Goal: Information Seeking & Learning: Check status

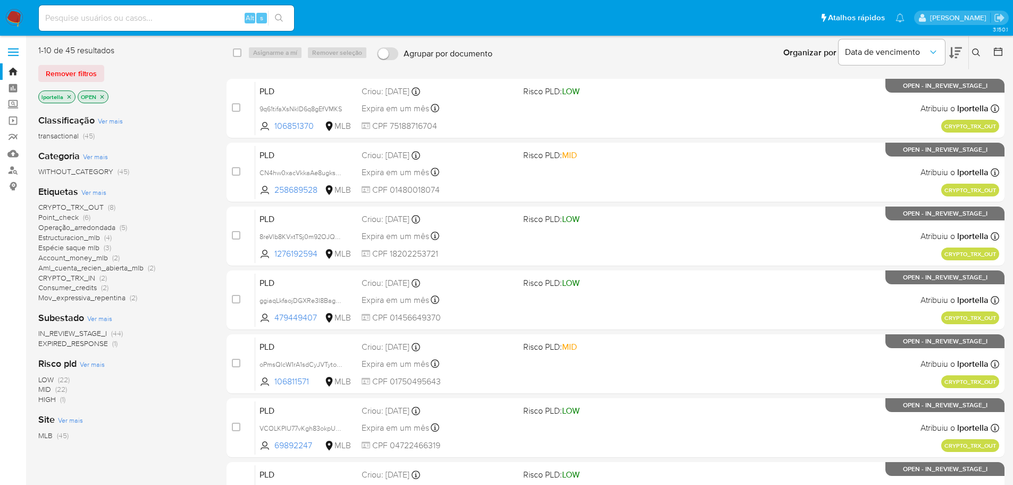
click at [96, 24] on input at bounding box center [166, 18] width 255 height 14
paste input "ZMcbXiQiXASM69sK7ZDX6hU1"
type input "ZMcbXiQiXASM69sK7ZDX6hU1"
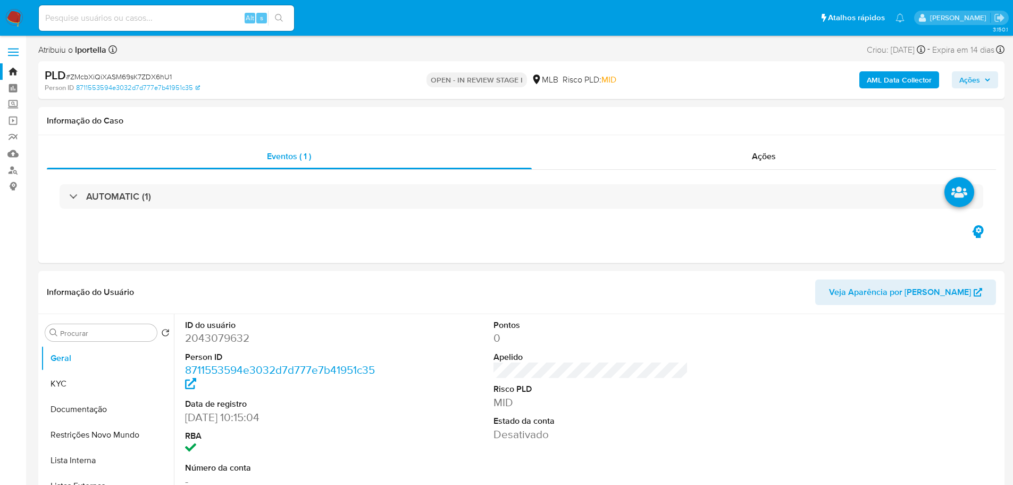
select select "10"
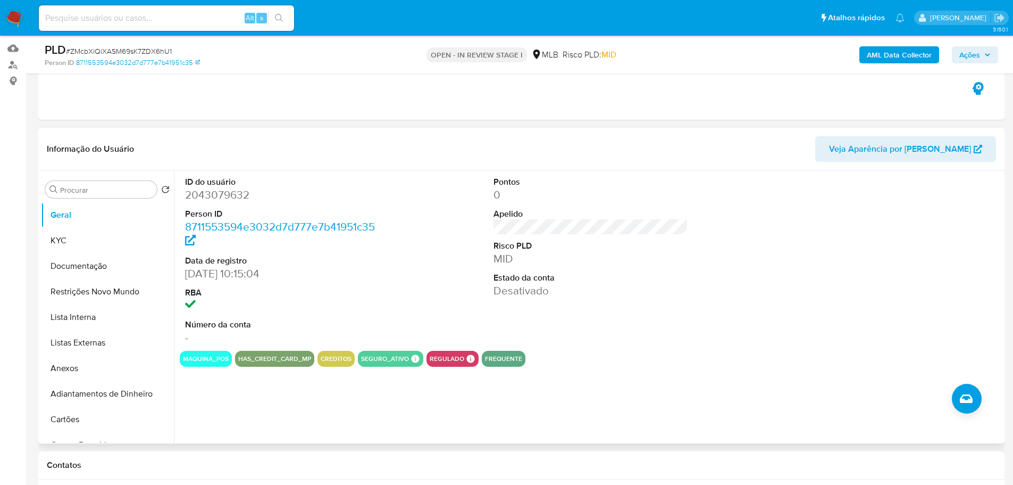
scroll to position [106, 0]
click at [115, 12] on input at bounding box center [166, 18] width 255 height 14
paste input "9pUoeNirE7HEMYqlb1tBWGJR"
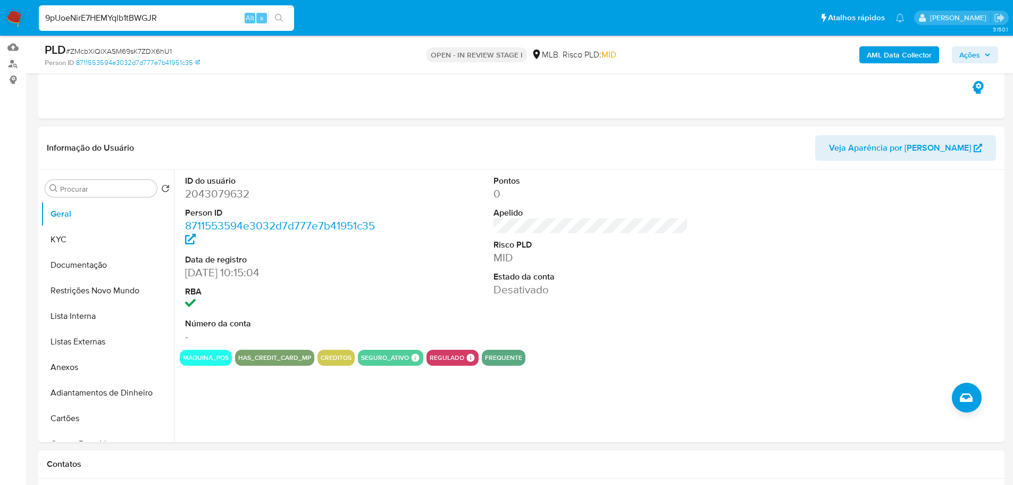
type input "9pUoeNirE7HEMYqlb1tBWGJR"
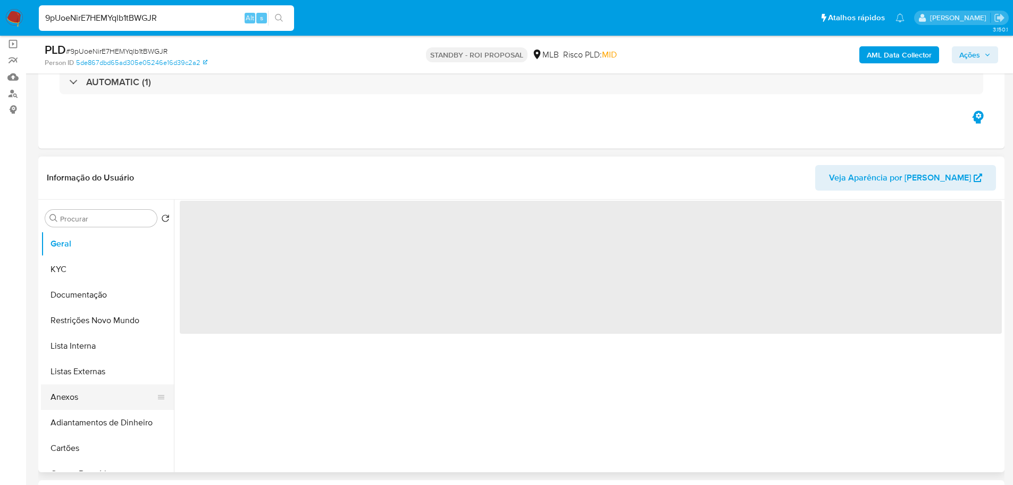
scroll to position [160, 0]
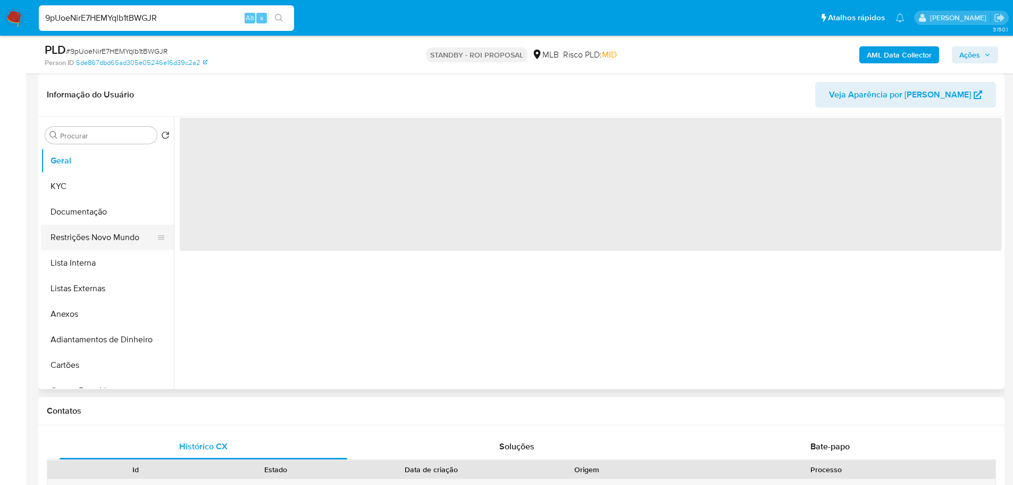
click at [86, 242] on button "Restrições Novo Mundo" at bounding box center [103, 237] width 124 height 26
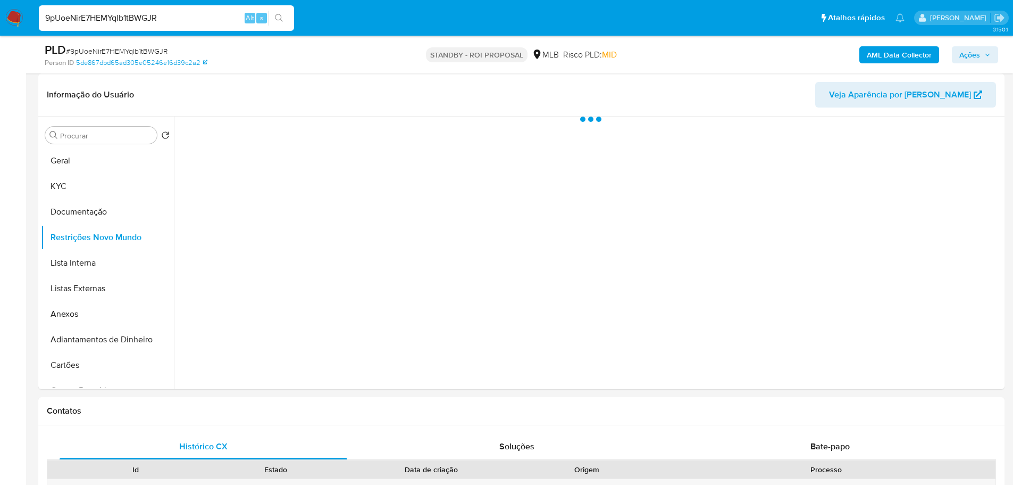
select select "10"
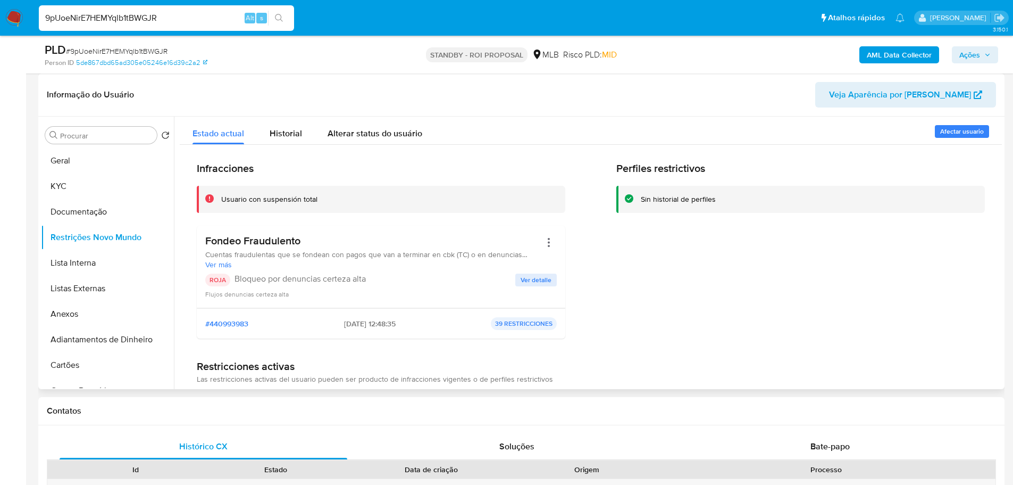
click at [205, 284] on div "ROJA Bloqueo por denuncias certeza alta" at bounding box center [360, 279] width 310 height 13
click at [212, 282] on p "ROJA" at bounding box center [217, 279] width 25 height 13
click at [286, 247] on h3 "Fondeo Fraudulento" at bounding box center [373, 240] width 336 height 13
click at [284, 245] on h3 "Fondeo Fraudulento" at bounding box center [373, 240] width 336 height 13
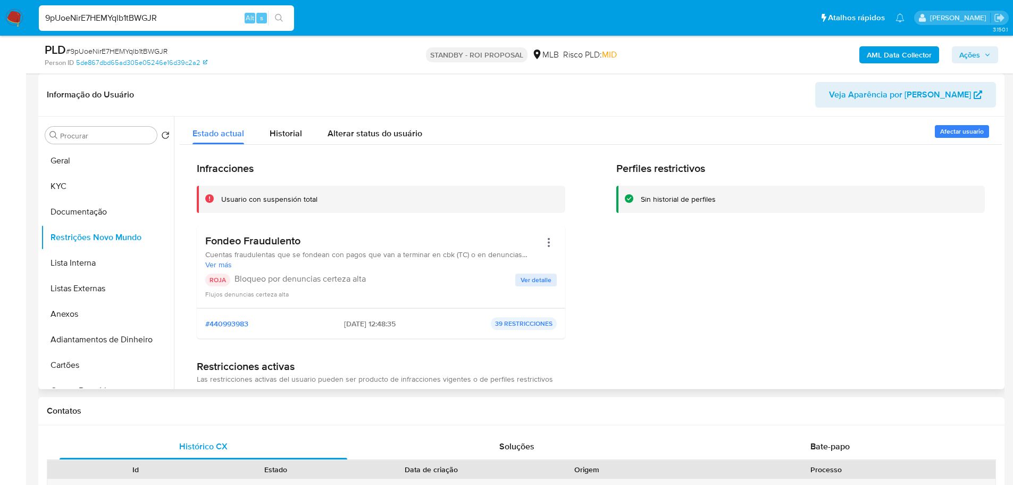
click at [284, 245] on h3 "Fondeo Fraudulento" at bounding box center [373, 240] width 336 height 13
click at [278, 277] on p "Bloqueo por denuncias certeza alta" at bounding box center [375, 278] width 281 height 11
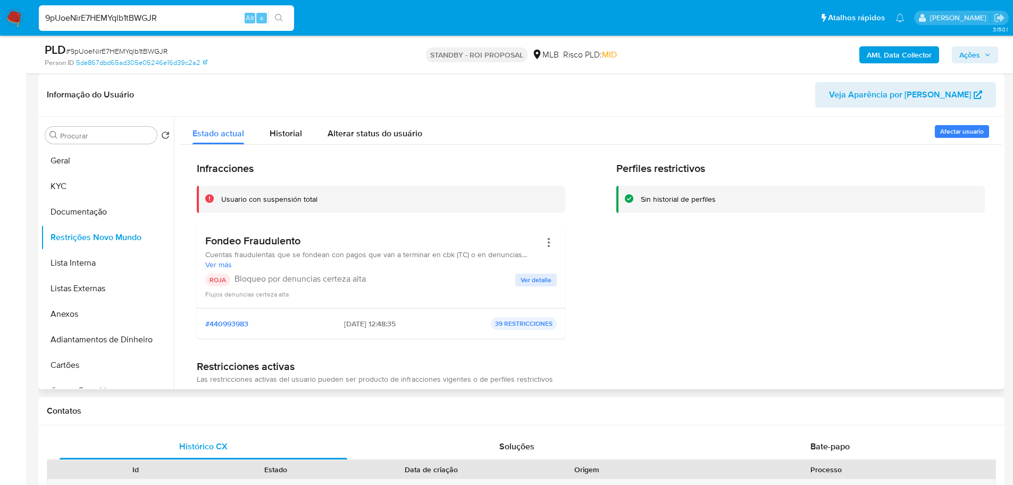
click at [544, 279] on span "Ver detalle" at bounding box center [536, 280] width 31 height 11
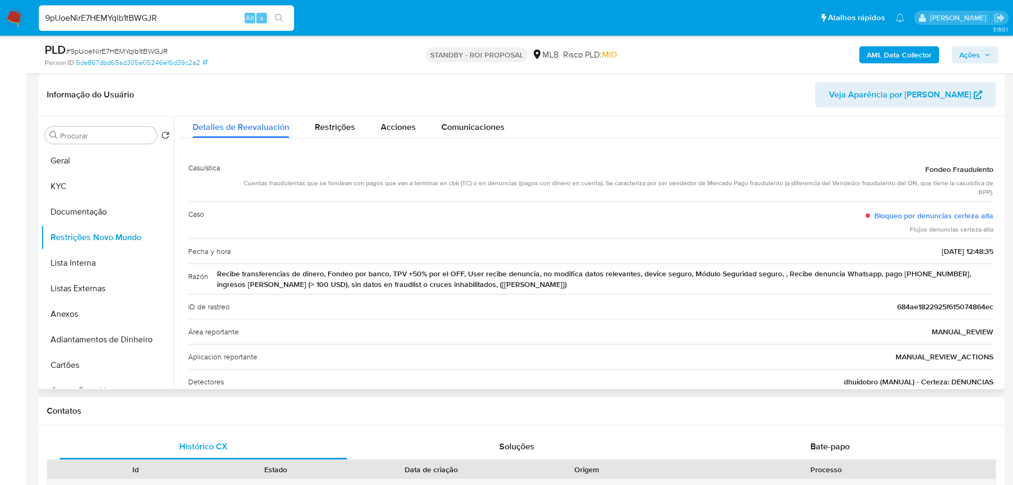
scroll to position [0, 0]
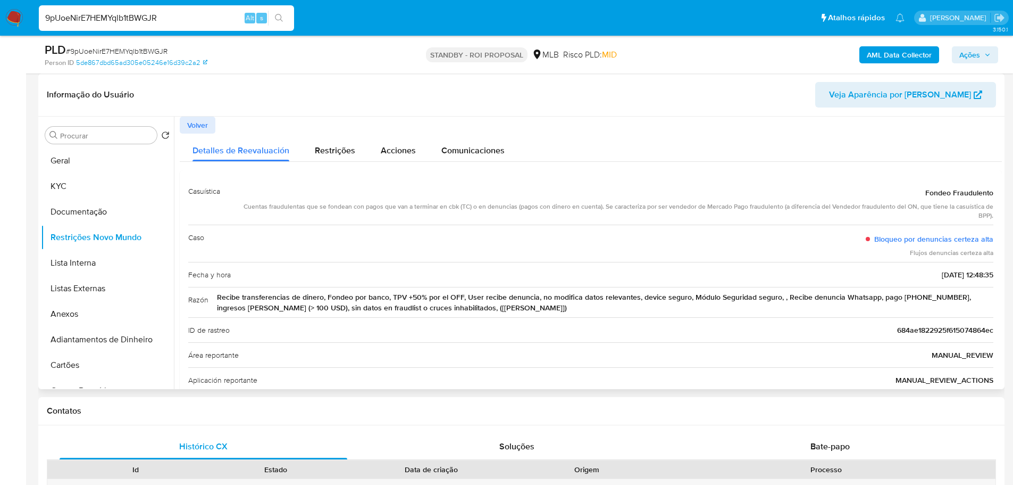
click at [197, 124] on span "Volver" at bounding box center [197, 125] width 21 height 15
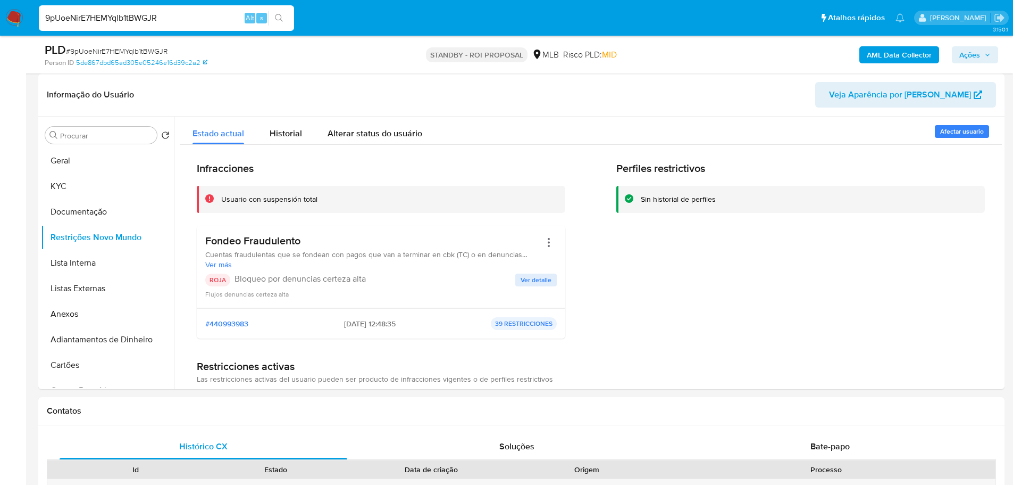
click at [15, 9] on img at bounding box center [14, 18] width 18 height 18
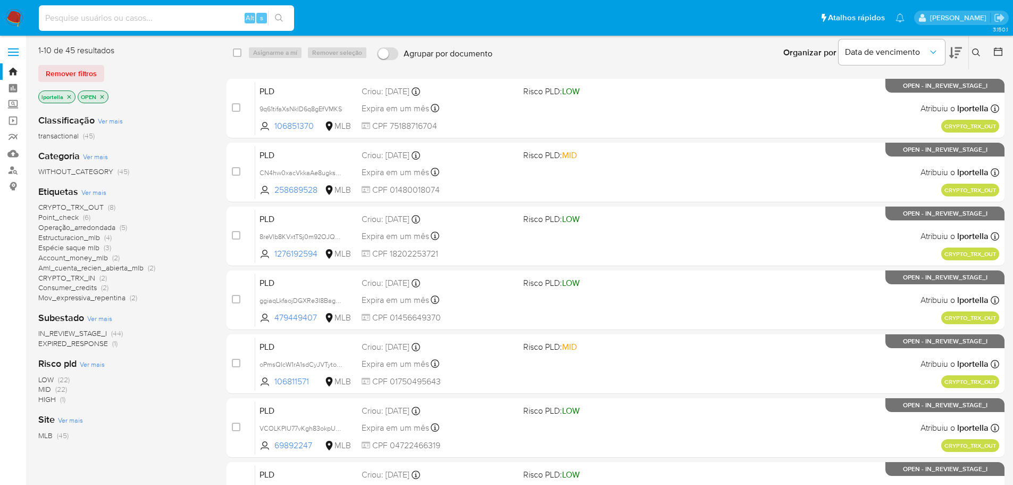
click at [101, 11] on input at bounding box center [166, 18] width 255 height 14
paste input "ZMcbXiQiXASM69sK7ZDX6hU1"
type input "ZMcbXiQiXASM69sK7ZDX6hU1"
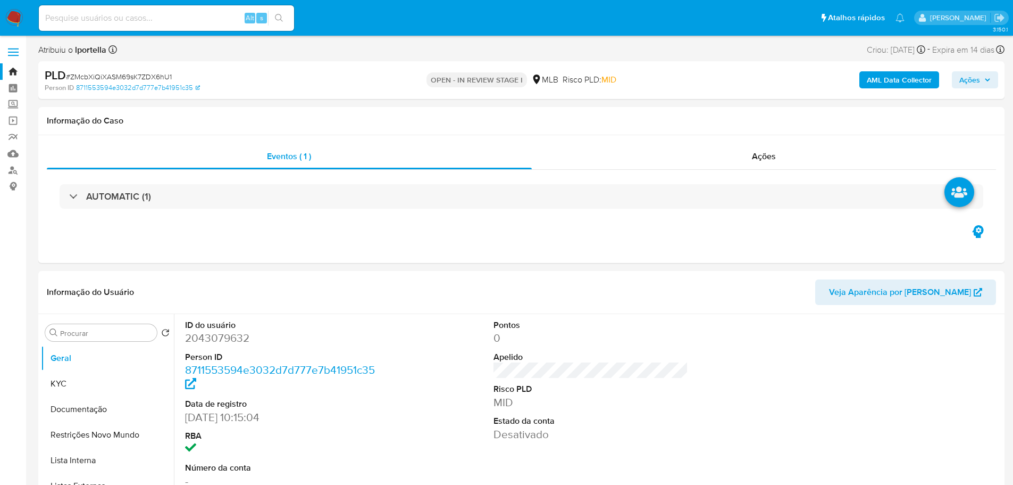
select select "10"
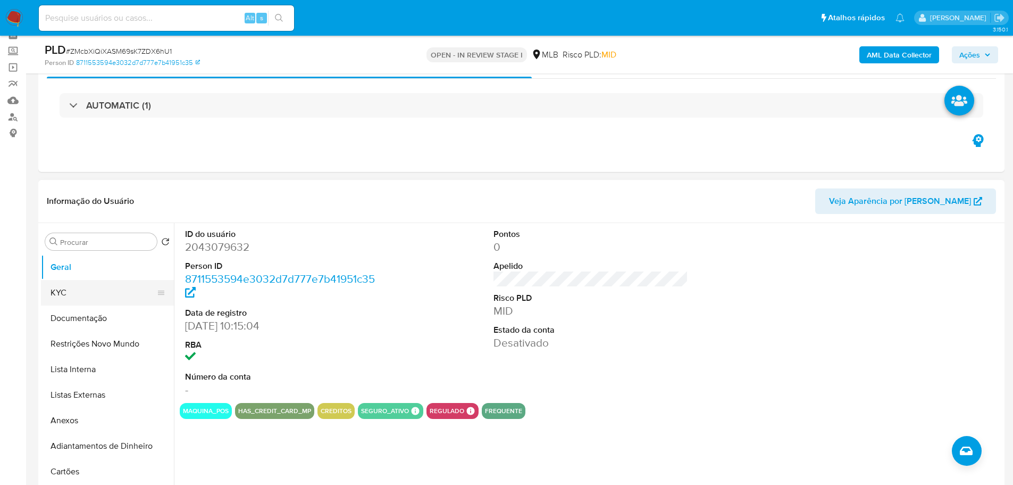
click at [83, 289] on button "KYC" at bounding box center [103, 293] width 124 height 26
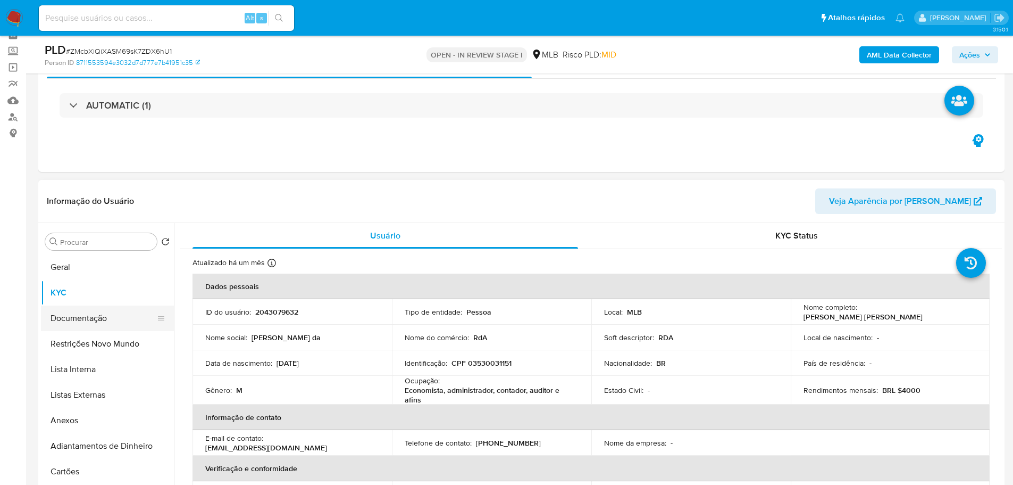
click at [74, 311] on button "Documentação" at bounding box center [103, 318] width 124 height 26
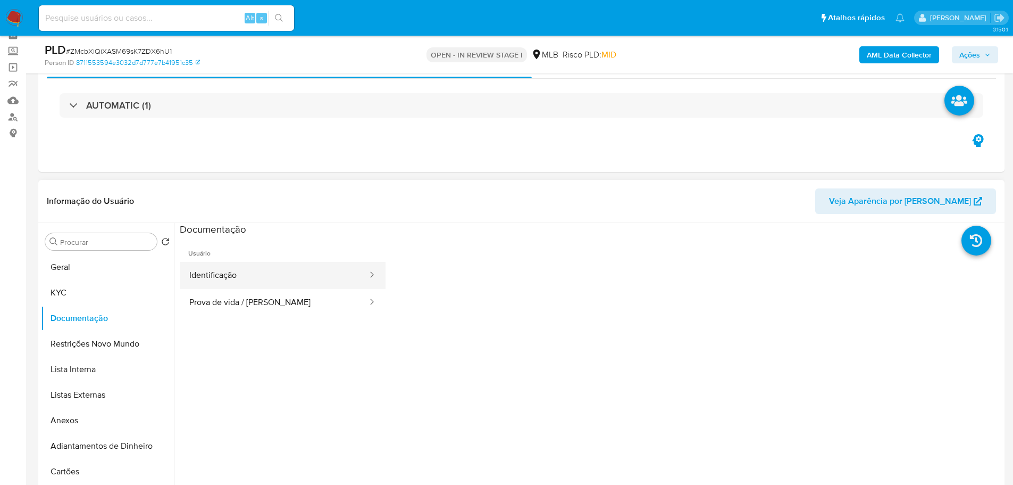
click at [252, 276] on button "Identificação" at bounding box center [274, 275] width 189 height 27
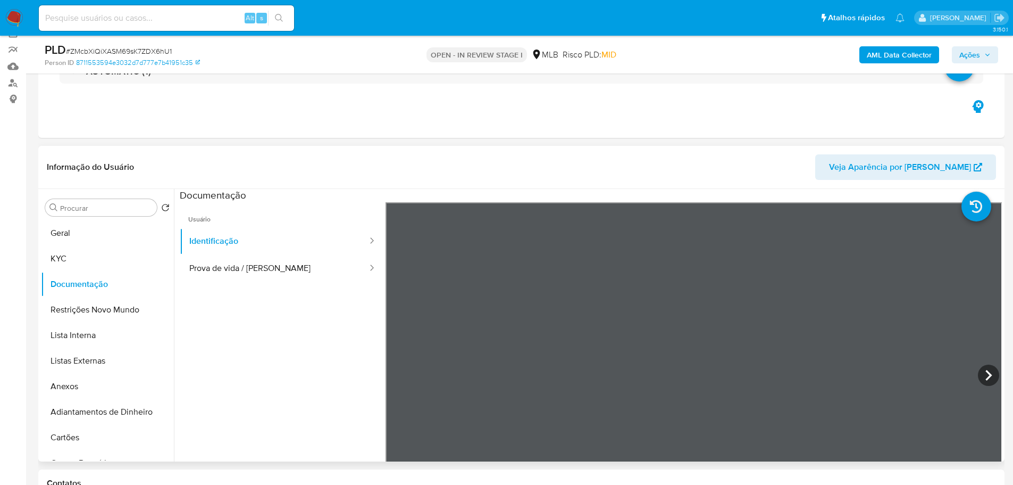
scroll to position [106, 0]
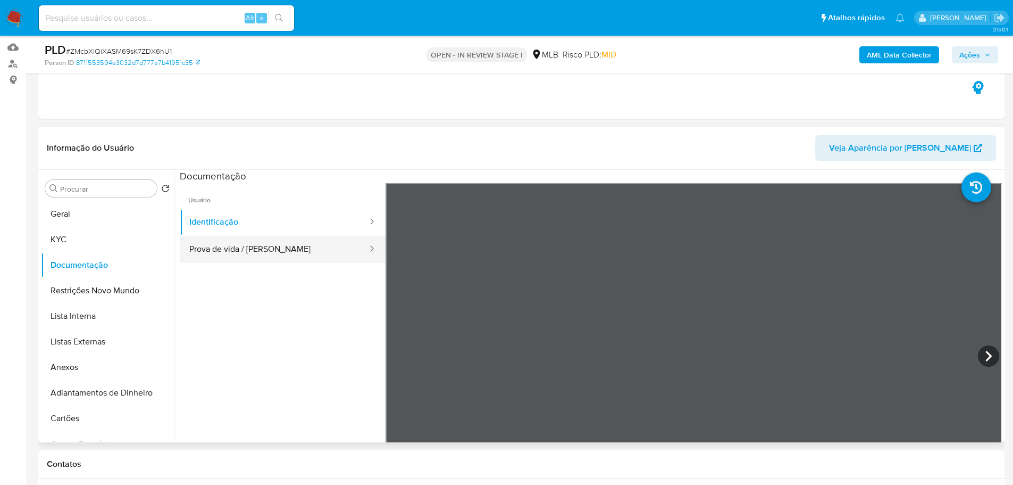
click at [300, 244] on button "Prova de vida / Selfie" at bounding box center [274, 249] width 189 height 27
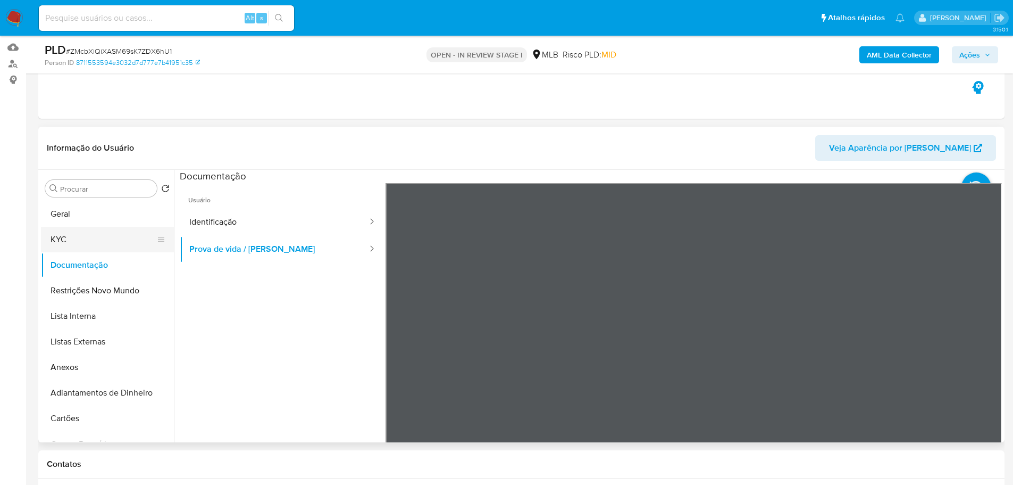
click at [73, 242] on button "KYC" at bounding box center [103, 240] width 124 height 26
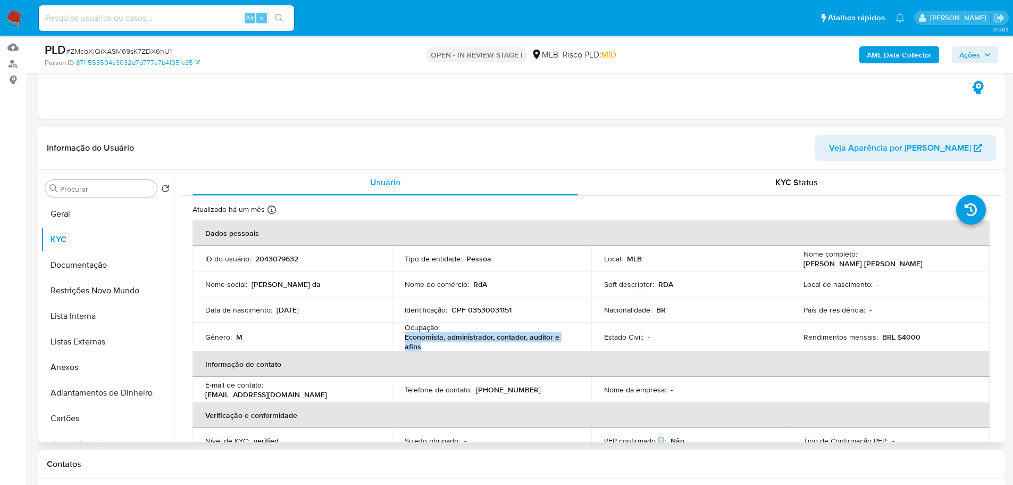
drag, startPoint x: 427, startPoint y: 348, endPoint x: 403, endPoint y: 339, distance: 25.1
click at [405, 339] on p "Economista, administrador, contador, auditor e afins" at bounding box center [490, 341] width 170 height 19
copy p "Economista, administrador, contador, auditor e afins"
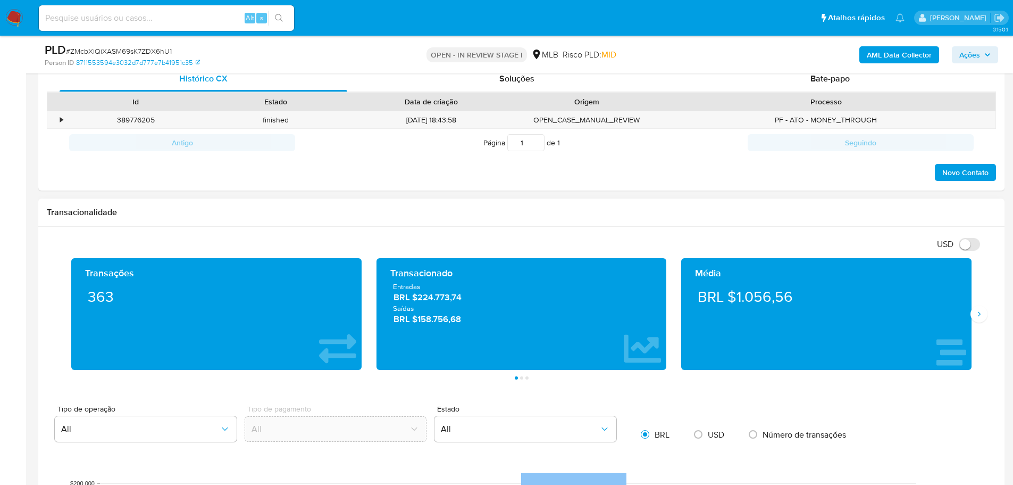
scroll to position [532, 0]
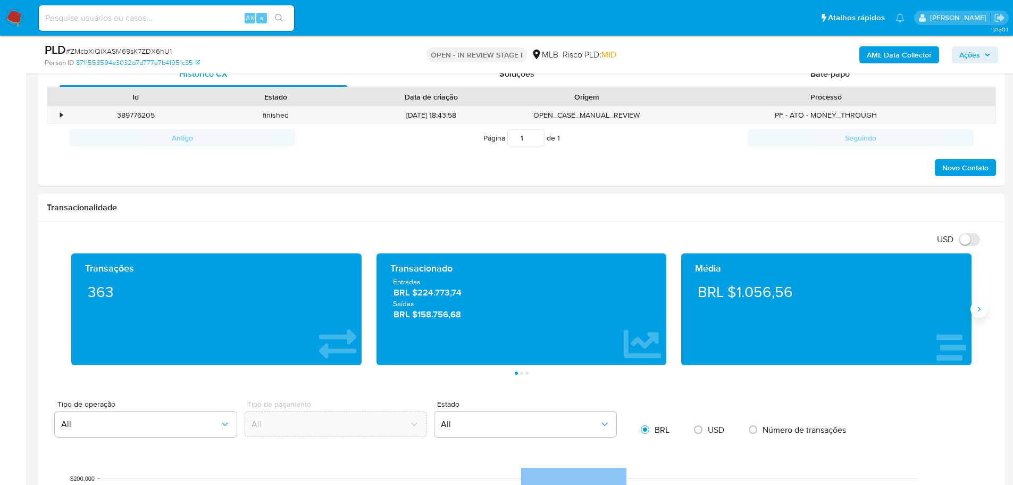
click at [974, 308] on button "Siguiente" at bounding box center [979, 309] width 17 height 17
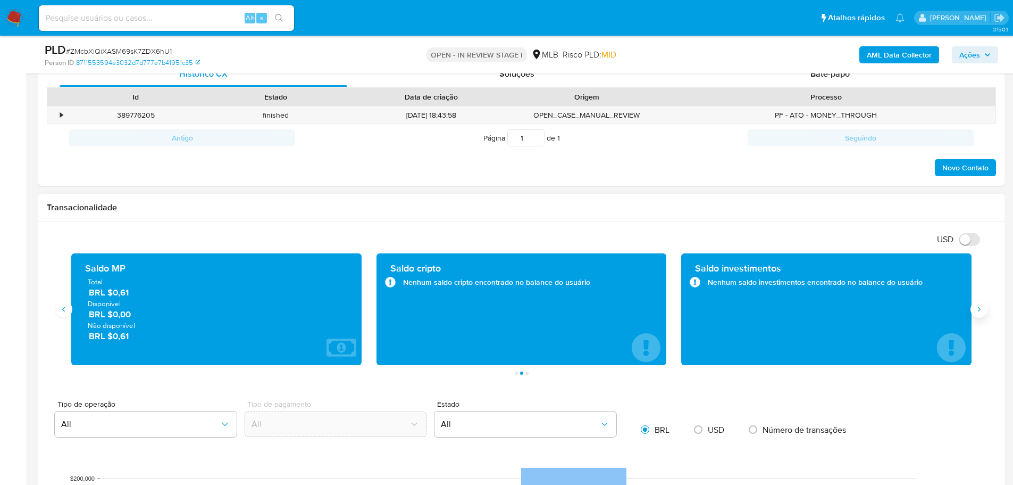
click at [972, 310] on button "Siguiente" at bounding box center [979, 309] width 17 height 17
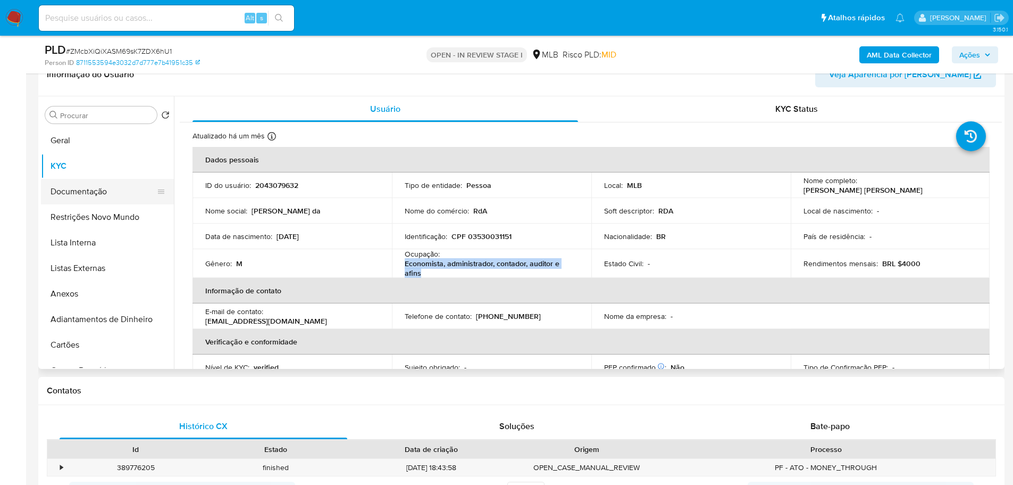
scroll to position [106, 0]
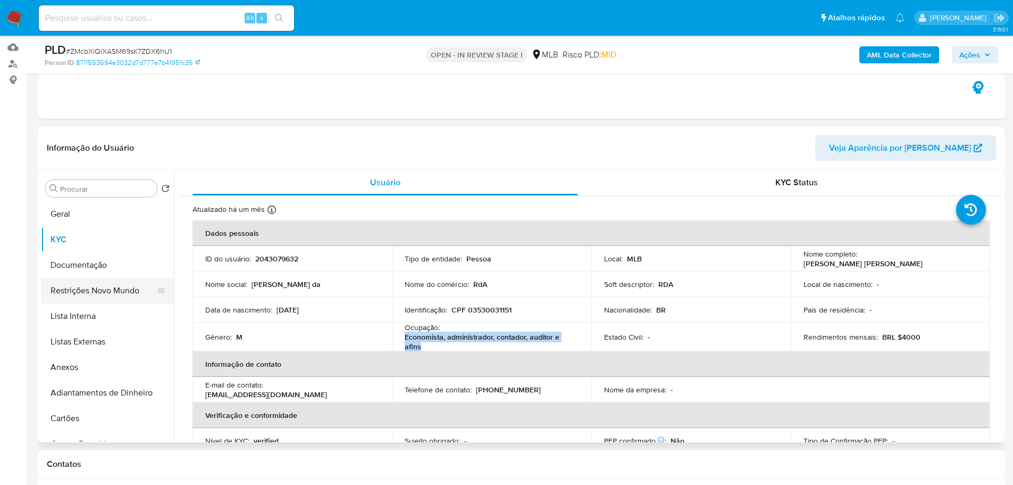
click at [123, 289] on button "Restrições Novo Mundo" at bounding box center [103, 291] width 124 height 26
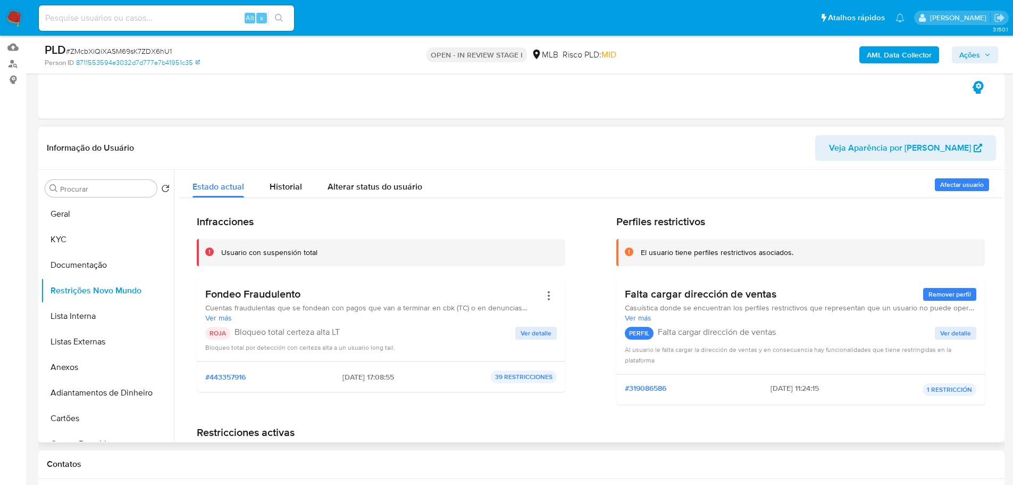
click at [217, 338] on p "ROJA" at bounding box center [217, 333] width 25 height 13
click at [217, 336] on p "ROJA" at bounding box center [217, 333] width 25 height 13
click at [284, 301] on h3 "Fondeo Fraudulento" at bounding box center [373, 293] width 336 height 13
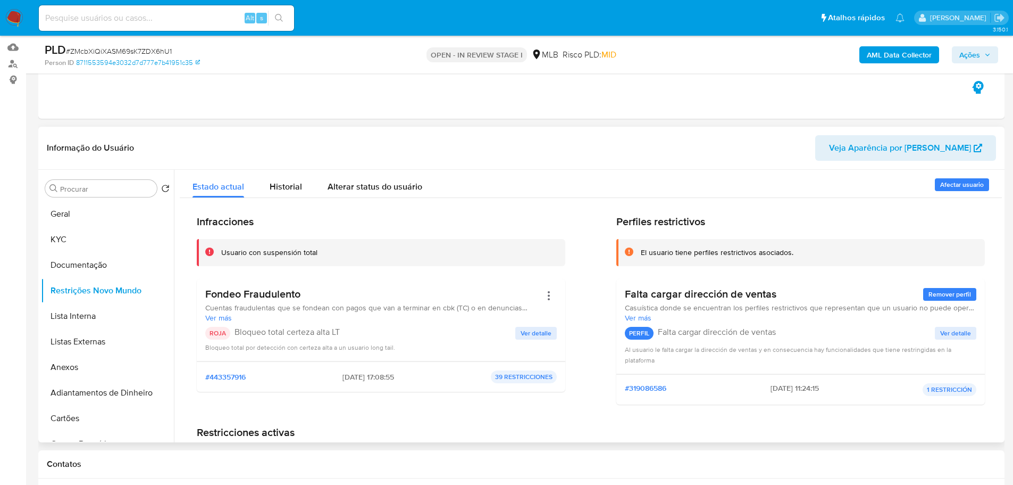
click at [283, 301] on h3 "Fondeo Fraudulento" at bounding box center [373, 293] width 336 height 13
click at [282, 300] on h3 "Fondeo Fraudulento" at bounding box center [373, 293] width 336 height 13
click at [293, 334] on p "Bloqueo total certeza alta LT" at bounding box center [375, 332] width 281 height 11
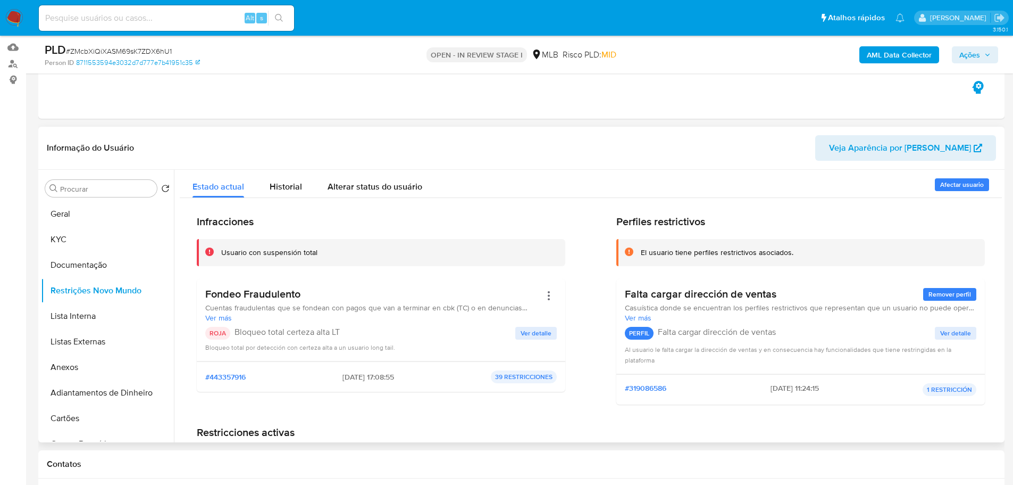
click at [293, 334] on p "Bloqueo total certeza alta LT" at bounding box center [375, 332] width 281 height 11
click at [540, 337] on span "Ver detalle" at bounding box center [536, 333] width 31 height 11
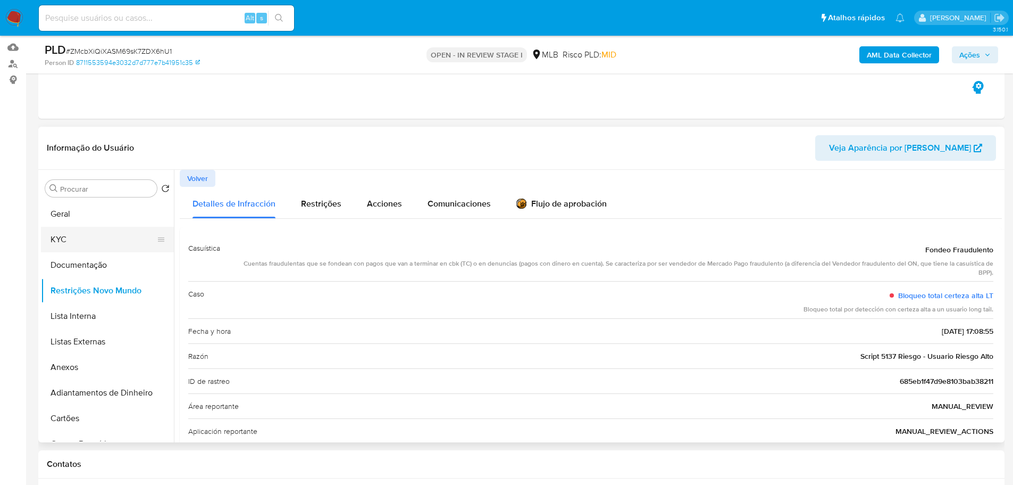
click at [61, 242] on button "KYC" at bounding box center [103, 240] width 124 height 26
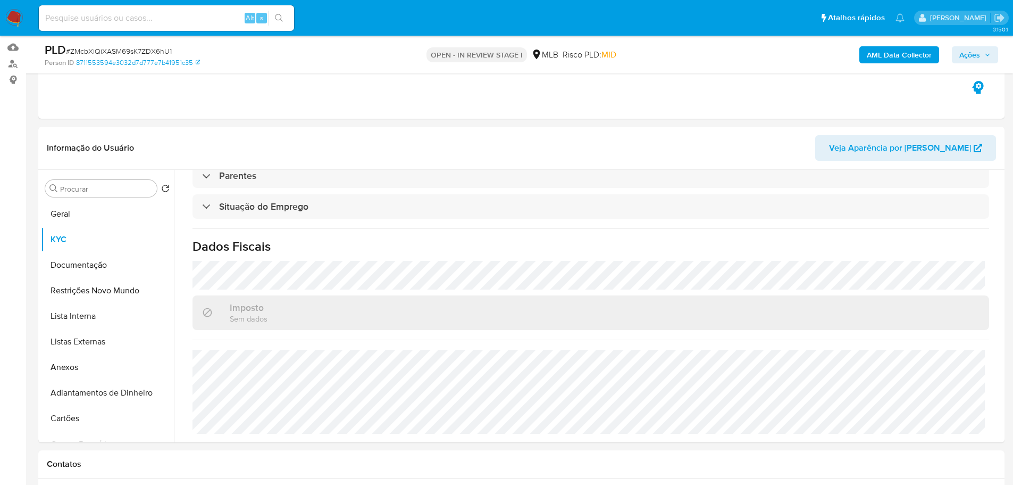
scroll to position [446, 0]
click at [90, 209] on button "Geral" at bounding box center [103, 214] width 124 height 26
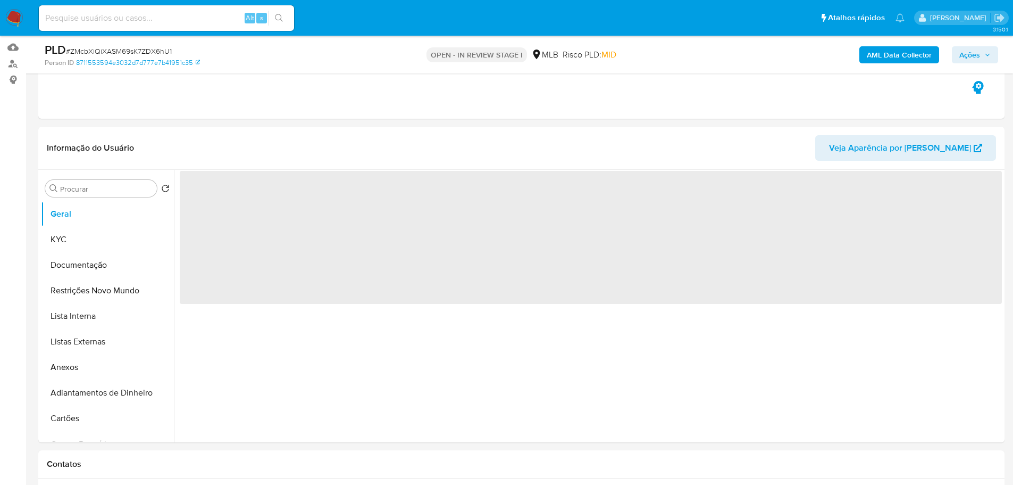
scroll to position [0, 0]
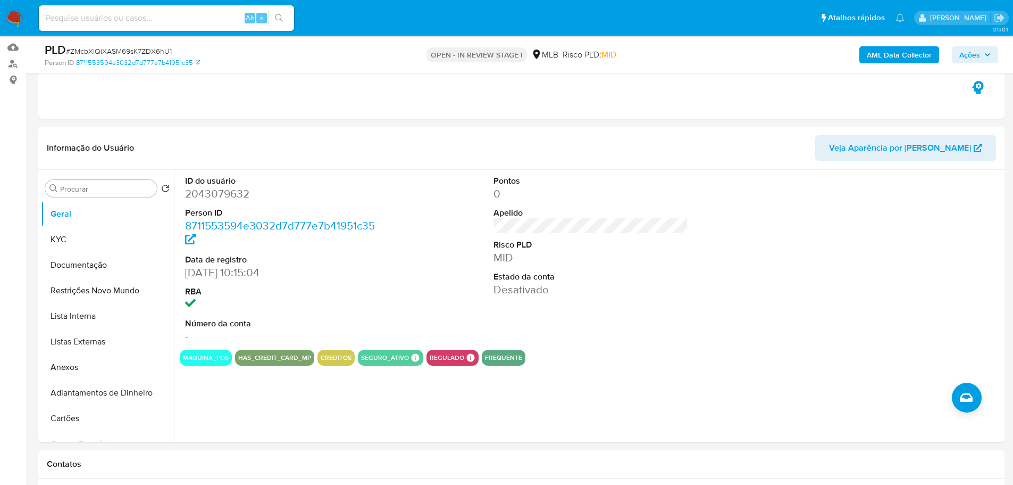
click at [64, 241] on button "KYC" at bounding box center [103, 240] width 124 height 26
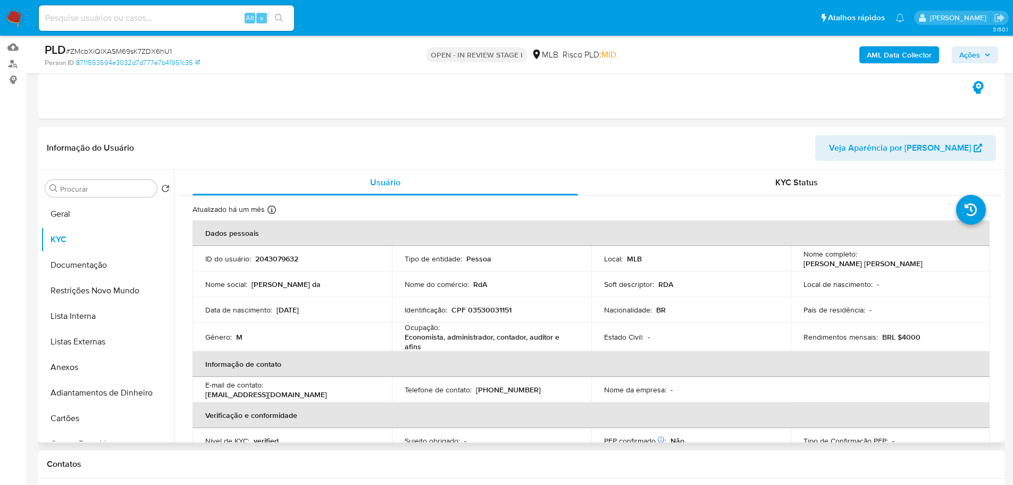
scroll to position [14, 0]
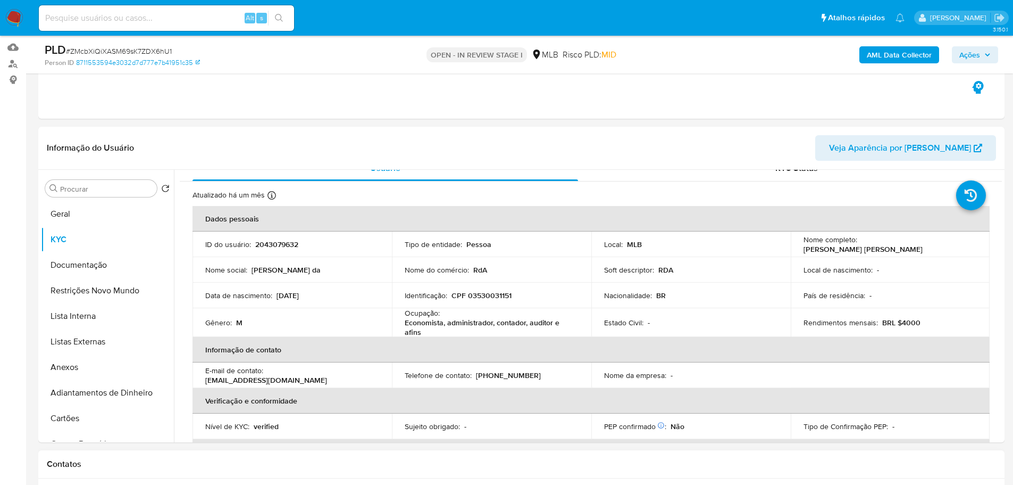
click at [189, 463] on h1 "Contatos" at bounding box center [522, 464] width 950 height 11
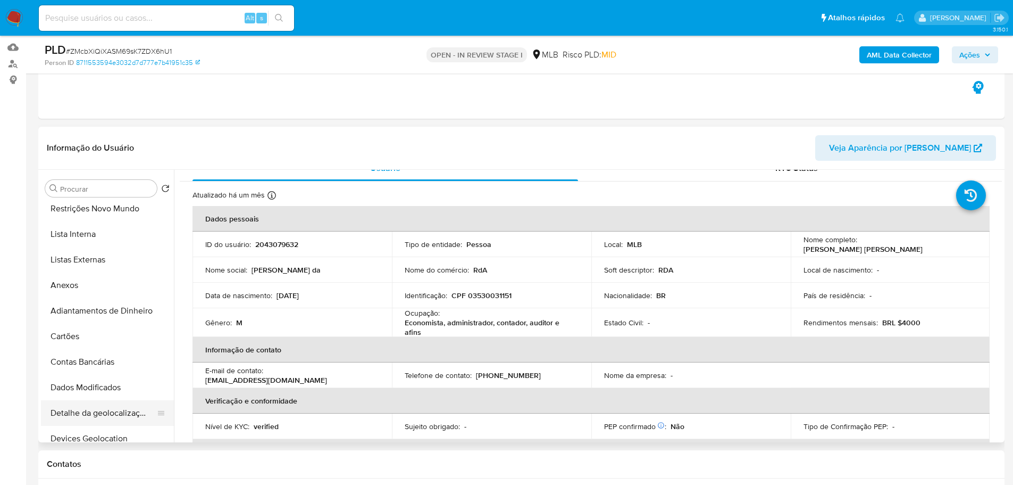
scroll to position [213, 0]
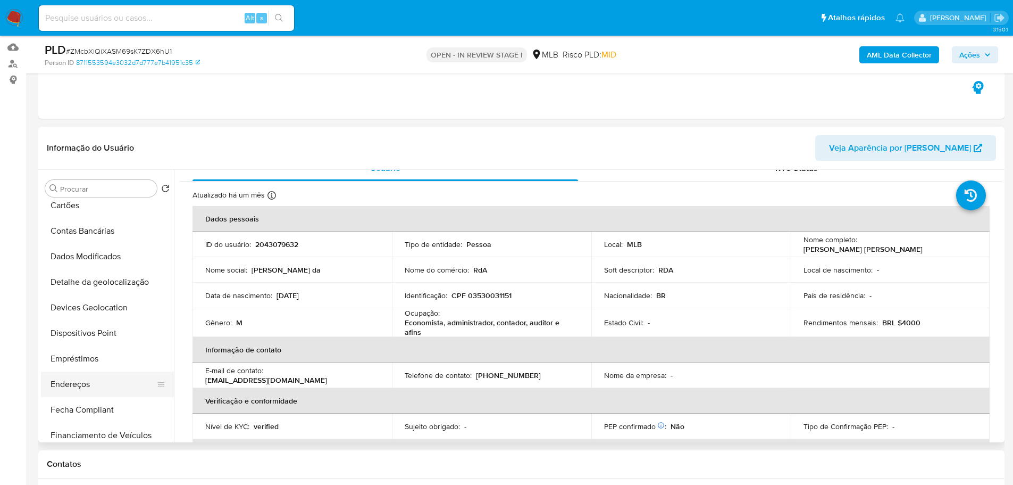
drag, startPoint x: 93, startPoint y: 382, endPoint x: 52, endPoint y: 375, distance: 41.6
click at [89, 383] on button "Endereços" at bounding box center [103, 384] width 124 height 26
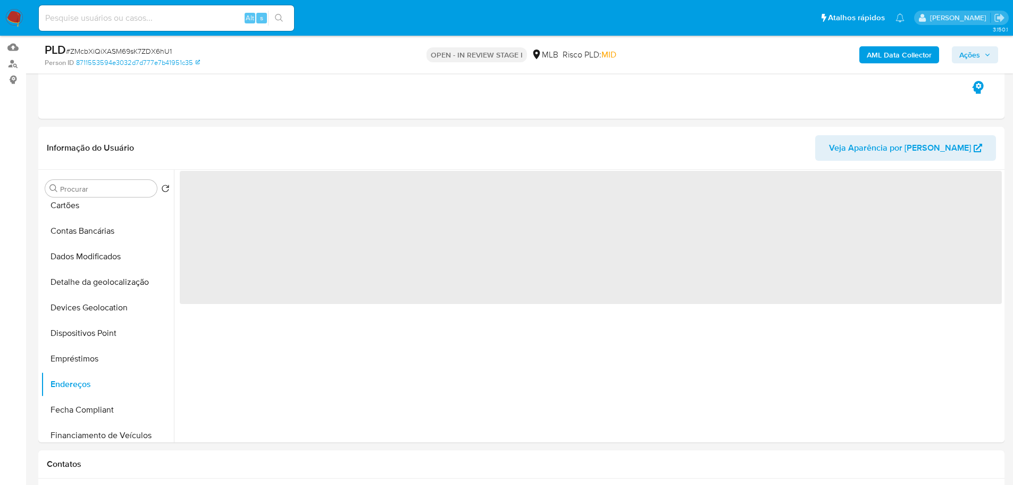
scroll to position [0, 0]
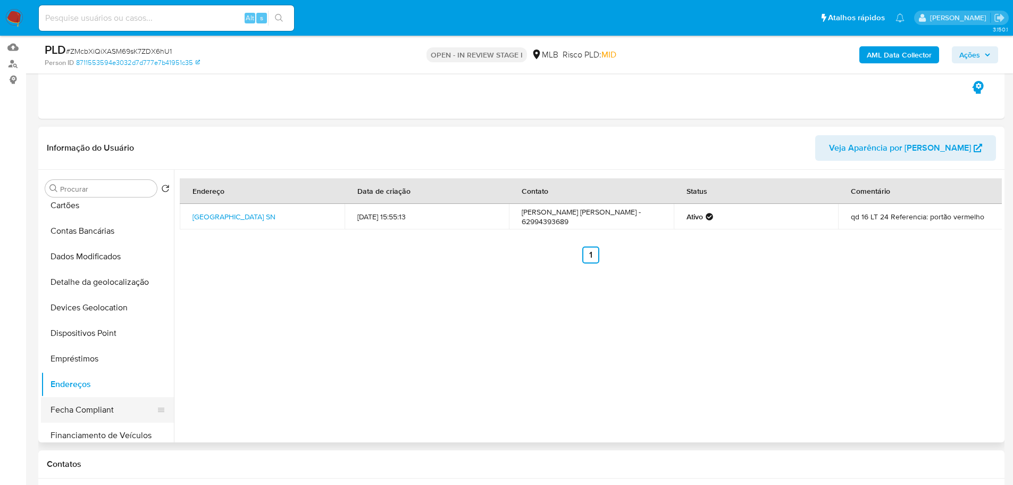
drag, startPoint x: 204, startPoint y: 462, endPoint x: 159, endPoint y: 417, distance: 63.6
click at [204, 462] on h1 "Contatos" at bounding box center [522, 464] width 950 height 11
click at [100, 285] on button "Detalhe da geolocalização" at bounding box center [103, 282] width 124 height 26
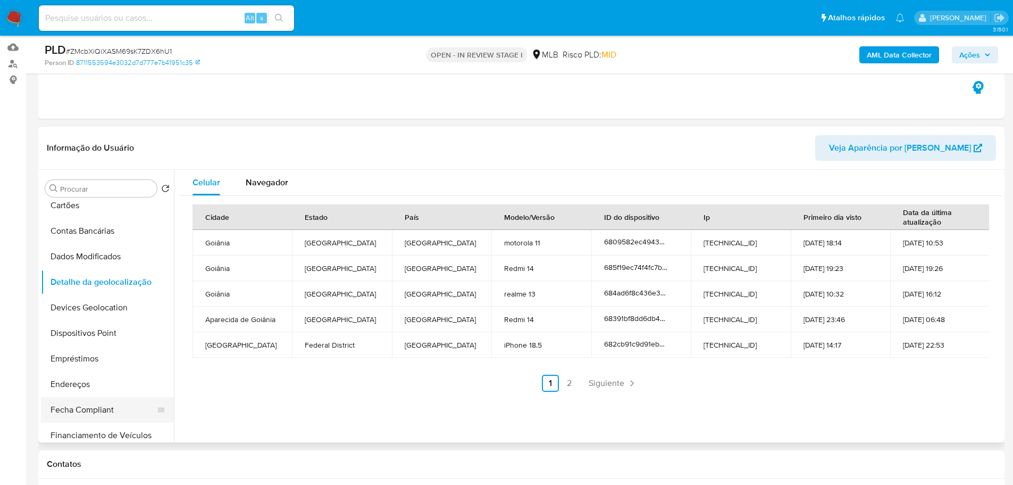
drag, startPoint x: 211, startPoint y: 450, endPoint x: 129, endPoint y: 417, distance: 87.6
click at [209, 451] on div "Contatos" at bounding box center [521, 464] width 967 height 28
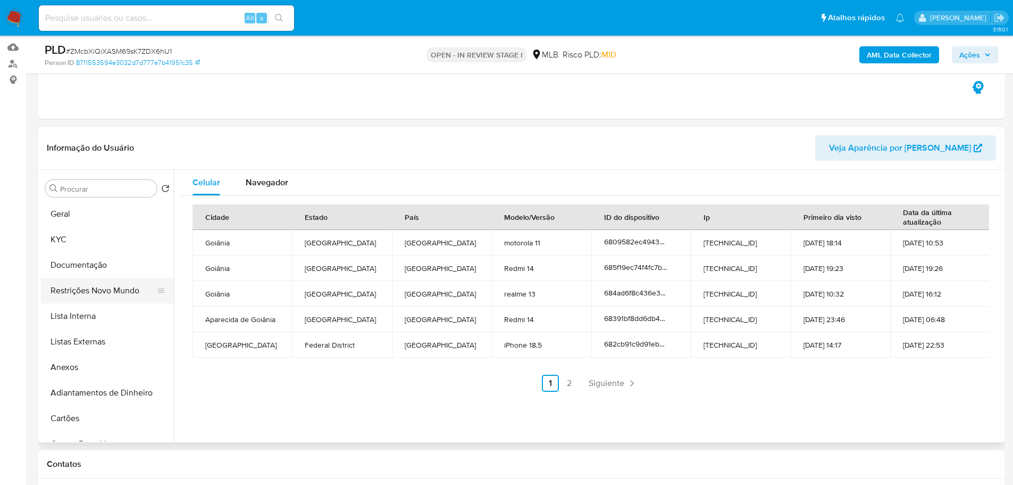
click at [91, 296] on button "Restrições Novo Mundo" at bounding box center [103, 291] width 124 height 26
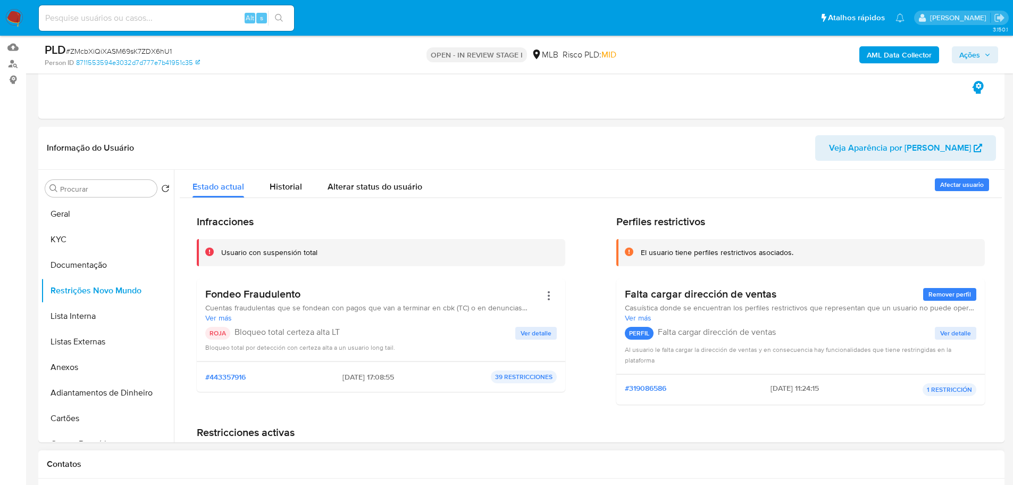
click at [199, 458] on div "Contatos" at bounding box center [521, 464] width 967 height 28
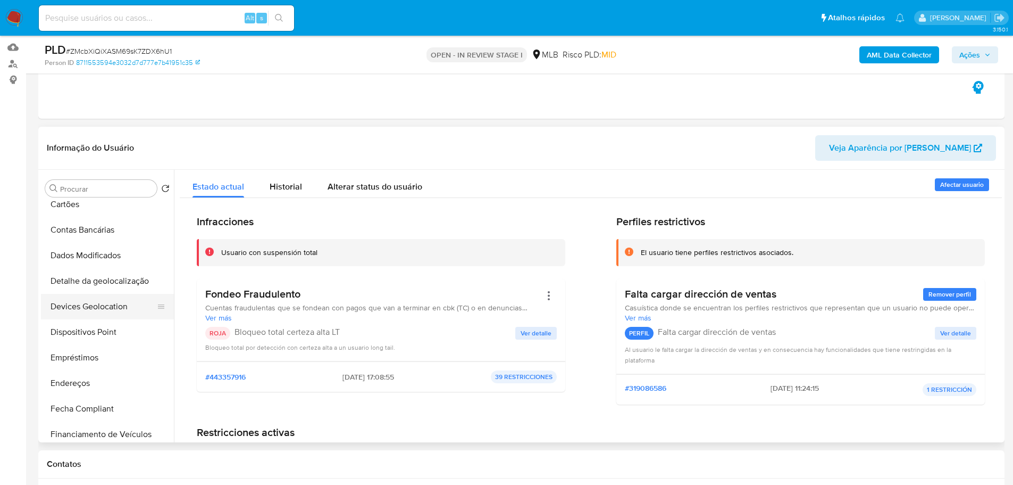
scroll to position [213, 0]
click at [105, 327] on button "Dispositivos Point" at bounding box center [103, 333] width 124 height 26
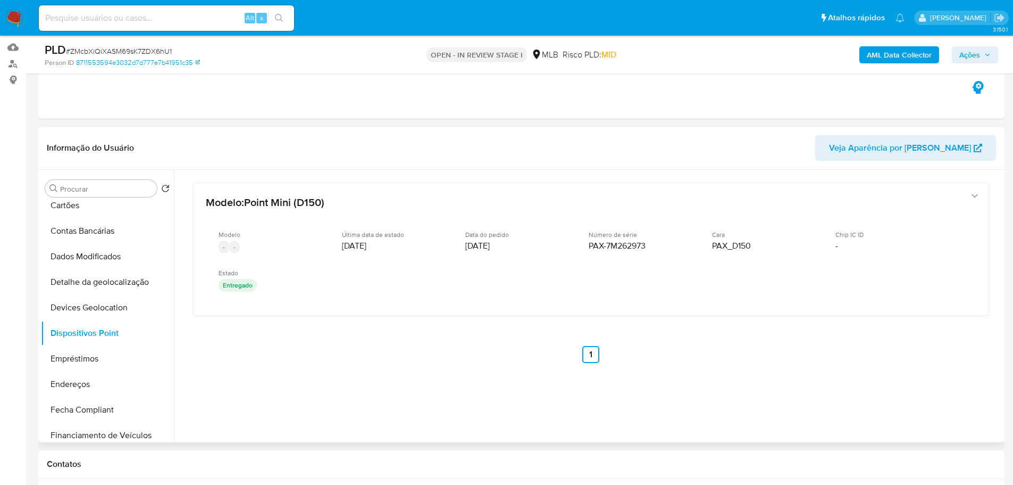
click at [835, 333] on div "Modelo : Point Mini (D150) Modelo - - Última data de estado 28/10/2020 Data do …" at bounding box center [591, 287] width 822 height 234
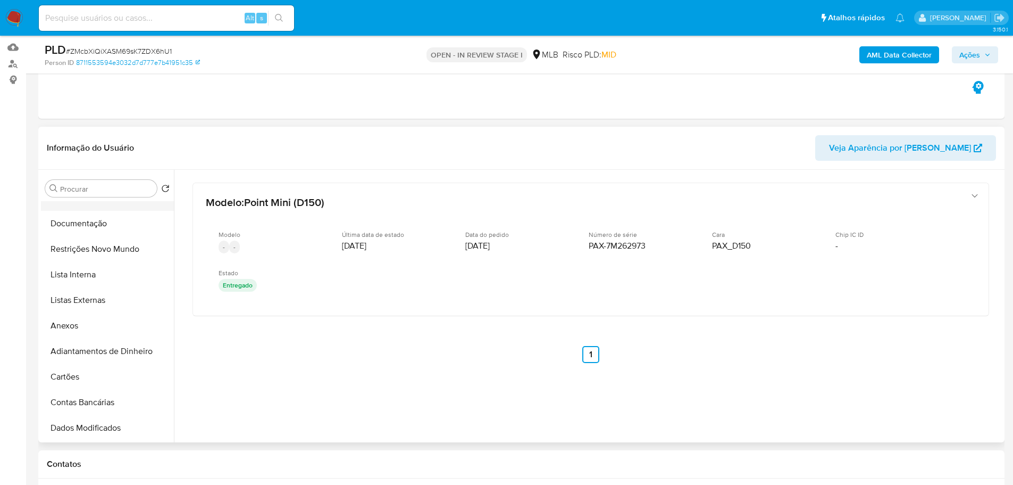
scroll to position [0, 0]
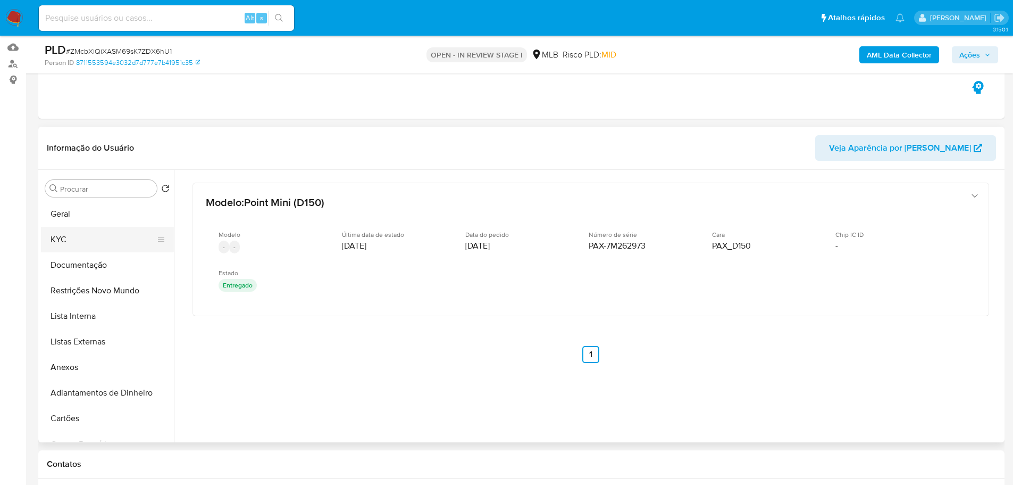
click at [98, 234] on button "KYC" at bounding box center [103, 240] width 124 height 26
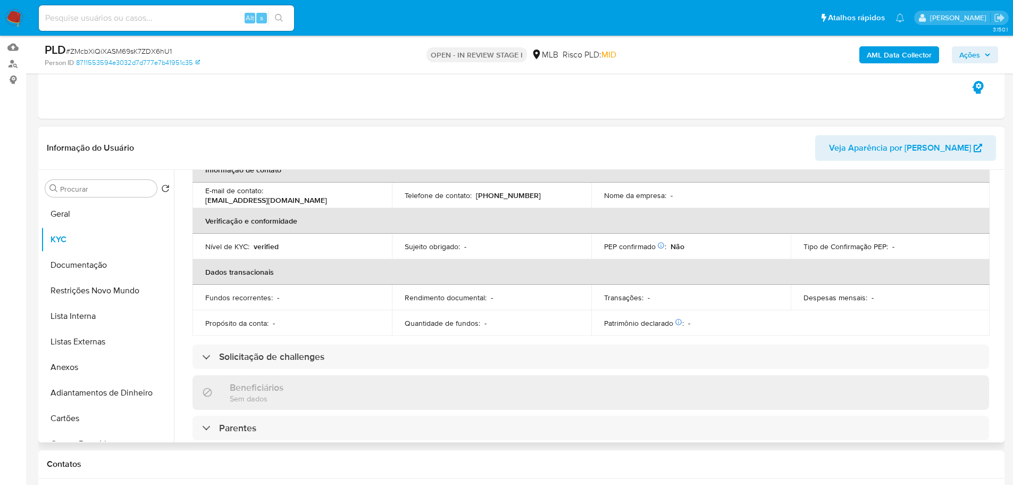
scroll to position [21, 0]
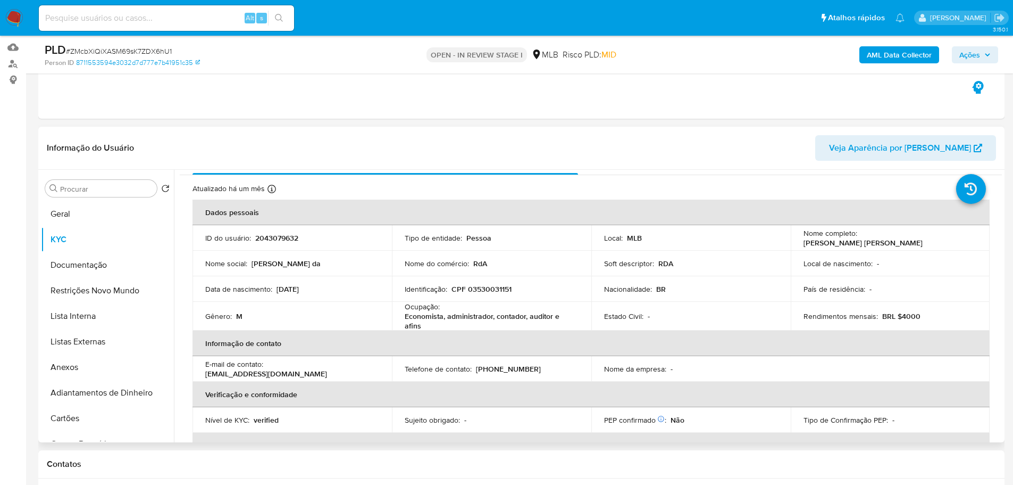
click at [483, 287] on p "CPF 03530031151" at bounding box center [482, 289] width 60 height 10
copy p "03530031151"
click at [493, 289] on p "CPF 03530031151" at bounding box center [482, 289] width 60 height 10
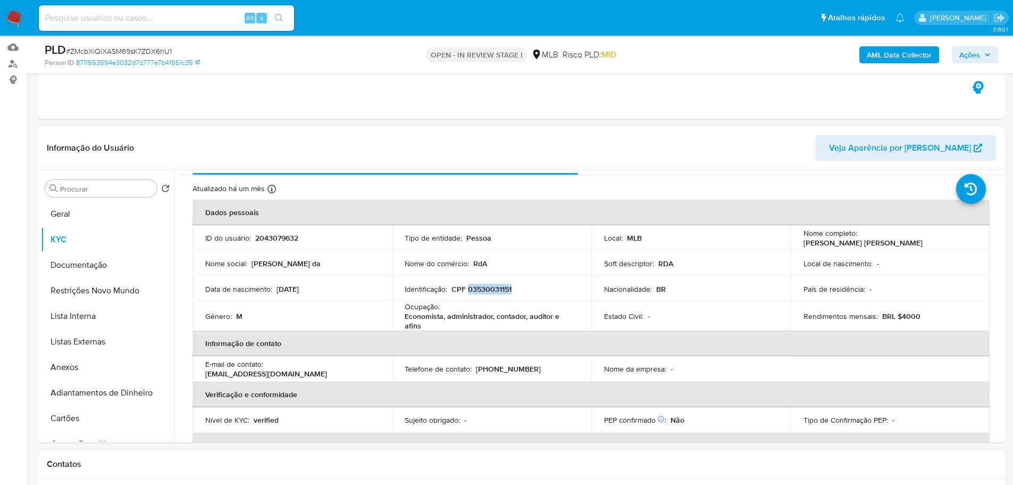
click at [983, 55] on span "Ações" at bounding box center [975, 54] width 31 height 15
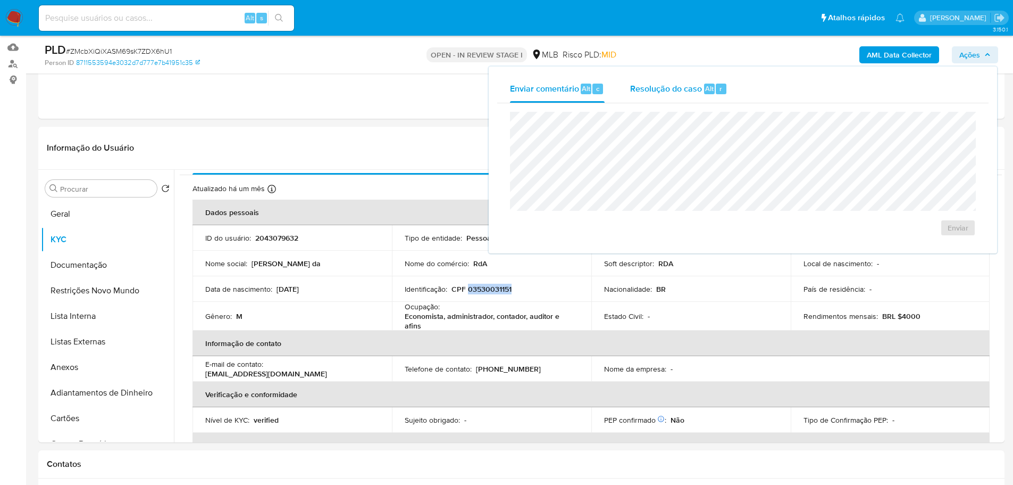
click at [691, 83] on span "Resolução do caso" at bounding box center [666, 88] width 72 height 12
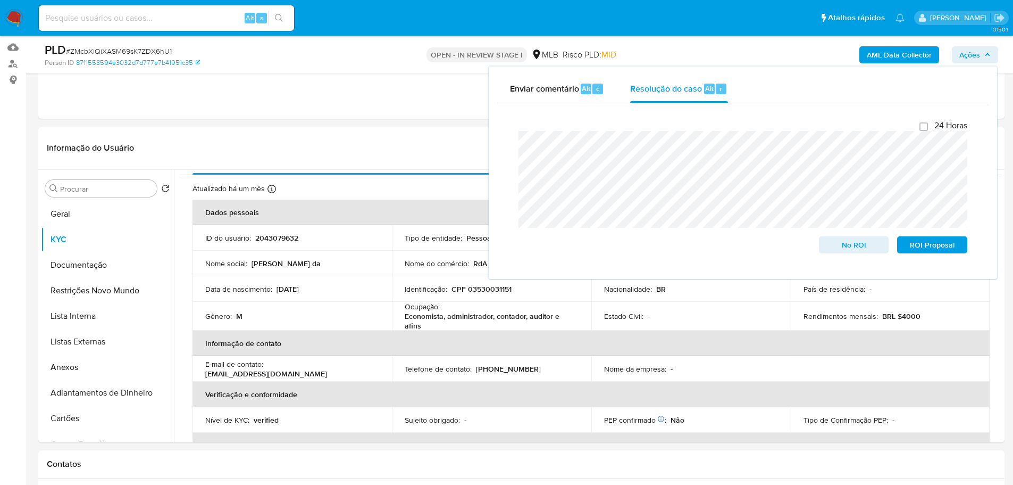
click at [110, 210] on button "Geral" at bounding box center [107, 214] width 133 height 26
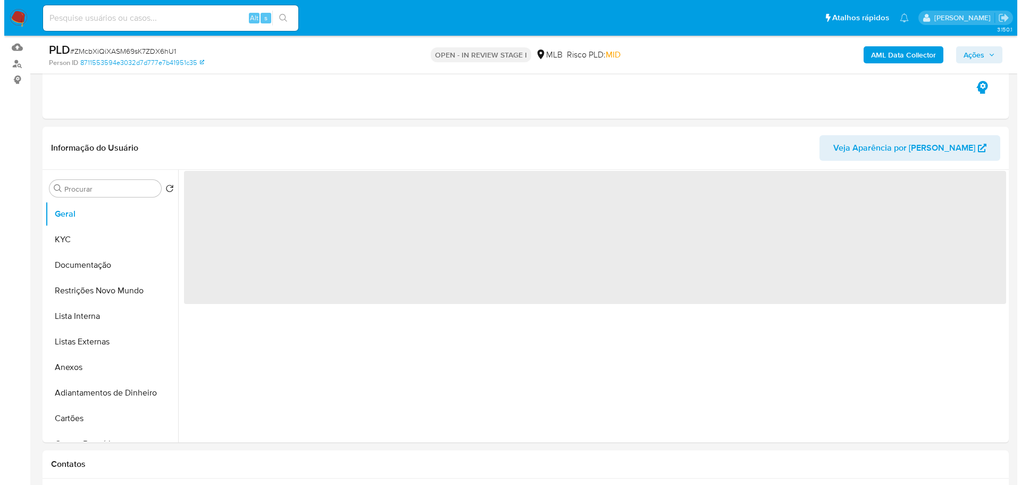
scroll to position [0, 0]
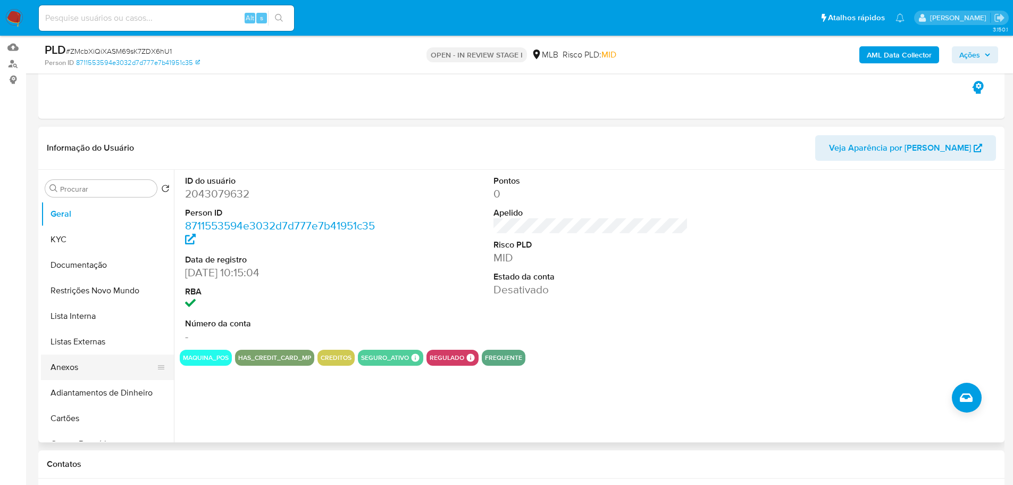
click at [82, 368] on button "Anexos" at bounding box center [103, 367] width 124 height 26
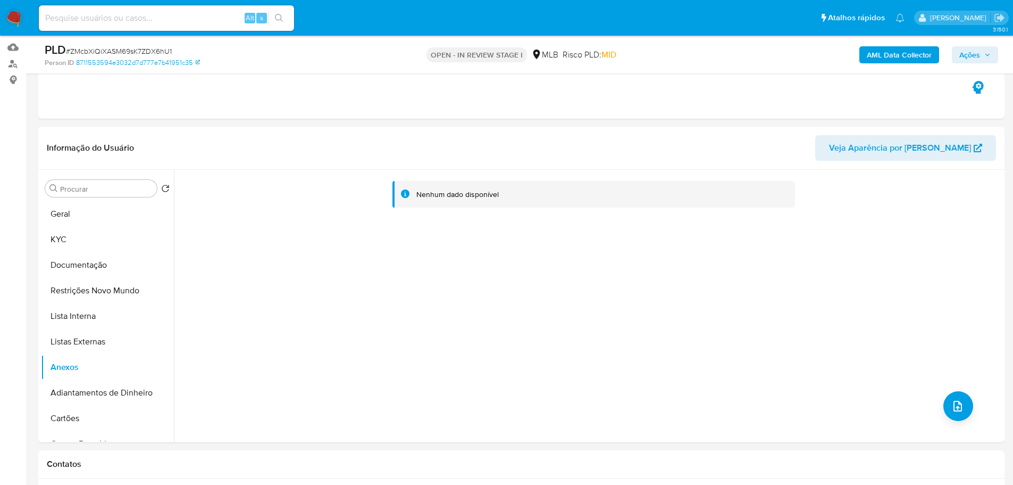
click at [76, 209] on button "Geral" at bounding box center [107, 214] width 133 height 26
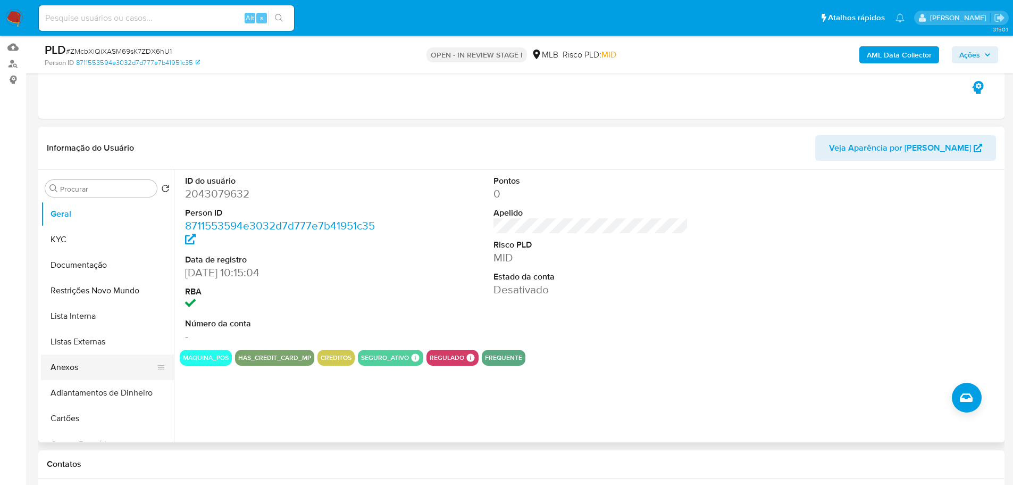
click at [84, 370] on button "Anexos" at bounding box center [103, 367] width 124 height 26
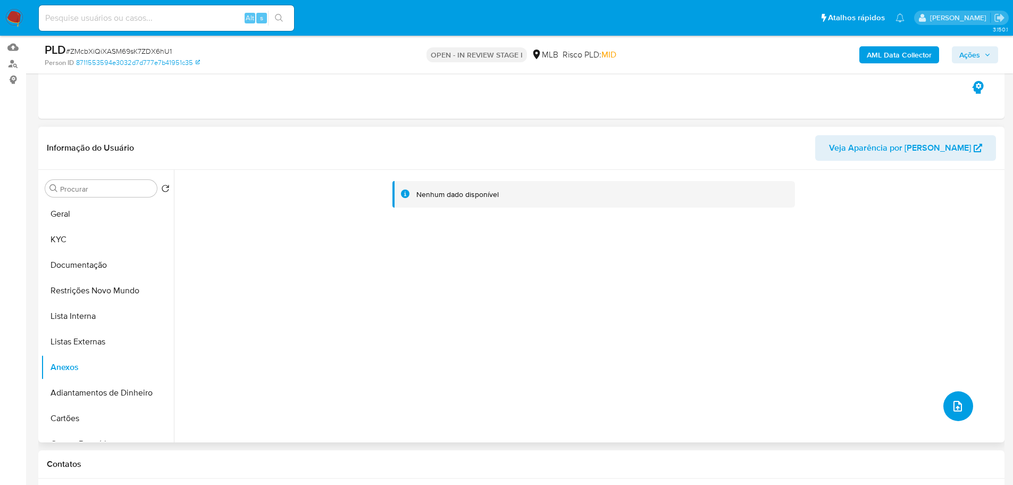
click at [952, 409] on span "upload-file" at bounding box center [958, 406] width 13 height 13
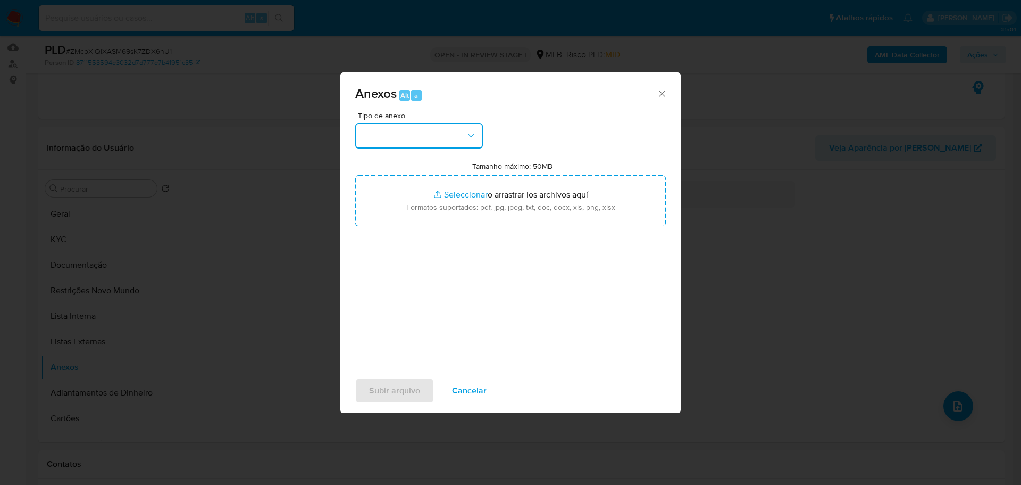
click at [442, 133] on button "button" at bounding box center [419, 136] width 128 height 26
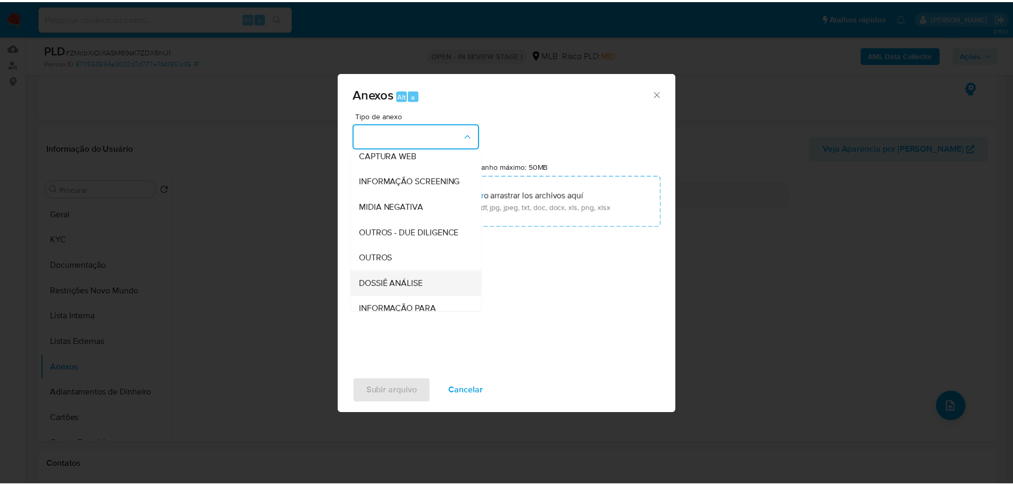
scroll to position [164, 0]
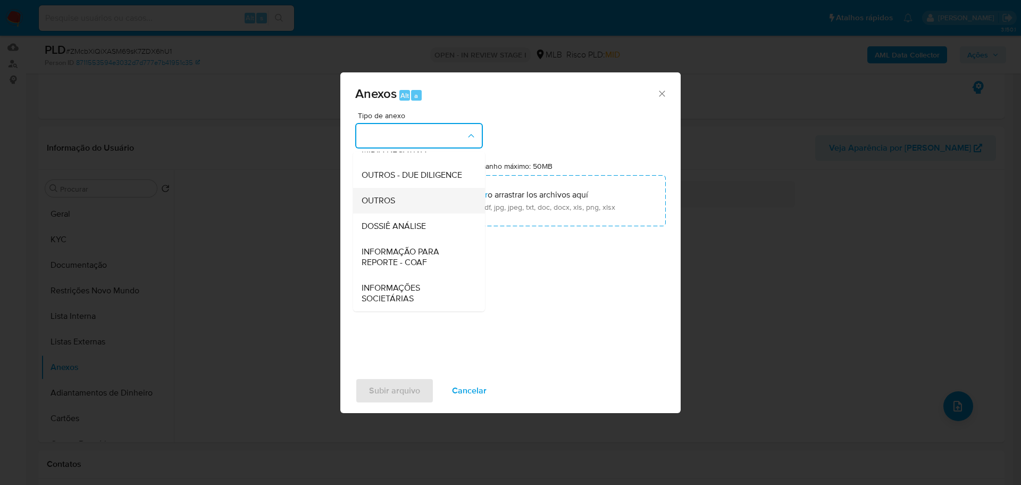
click at [406, 203] on div "OUTROS" at bounding box center [416, 201] width 109 height 26
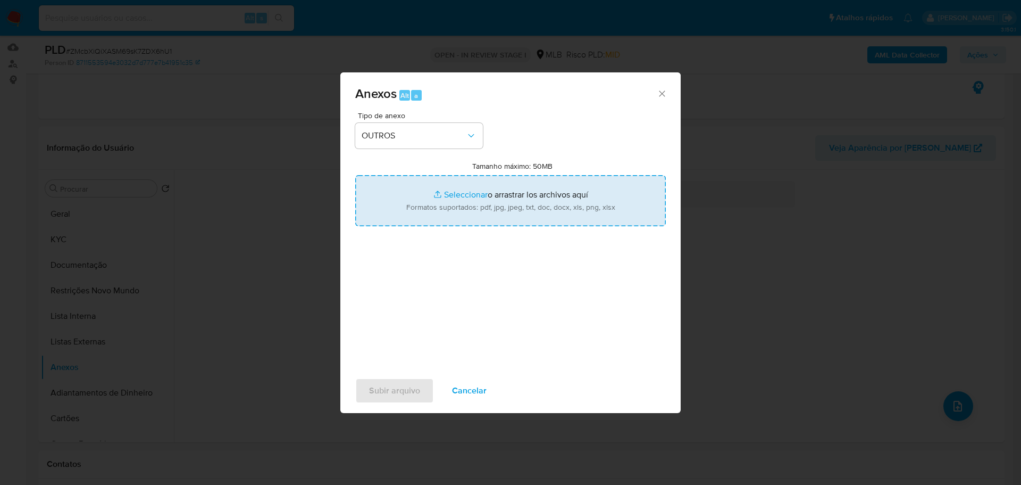
type input "C:\fakepath\Mulan 2043079632_2025_08_11_11_20_05.xlsx"
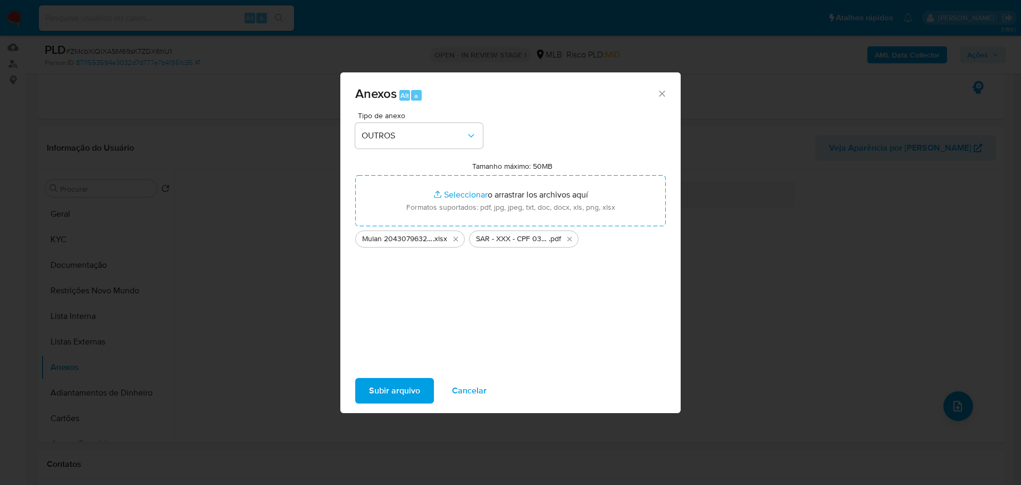
click at [390, 391] on span "Subir arquivo" at bounding box center [394, 390] width 51 height 23
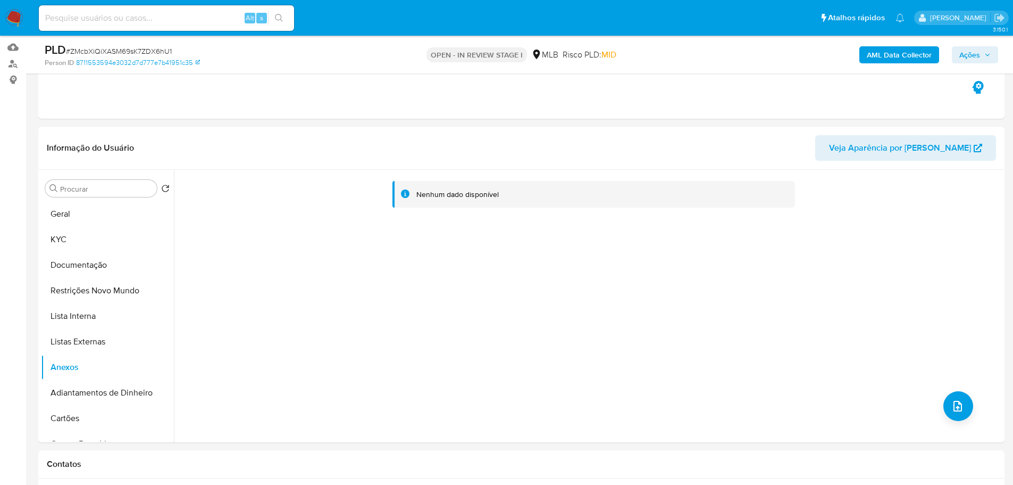
drag, startPoint x: 988, startPoint y: 55, endPoint x: 979, endPoint y: 59, distance: 10.3
click at [988, 55] on icon "button" at bounding box center [988, 54] width 4 height 3
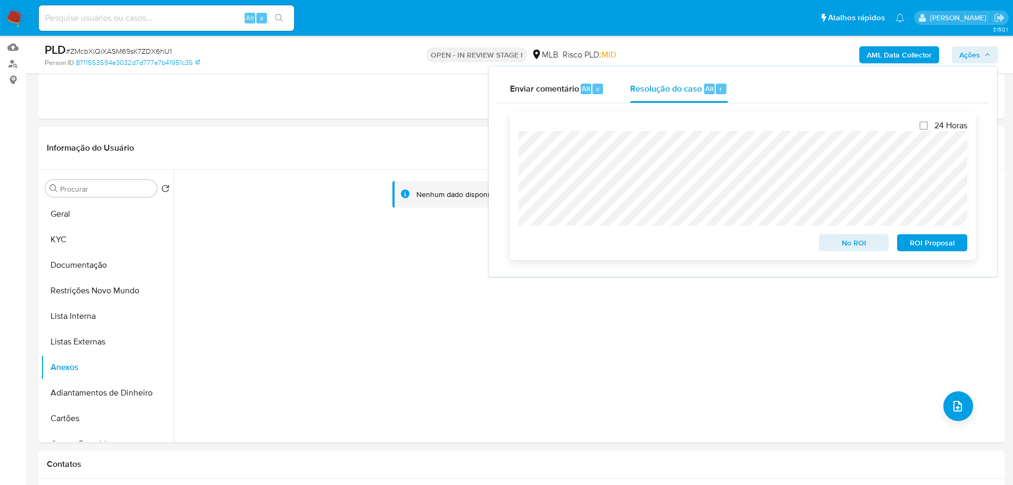
click at [938, 246] on span "ROI Proposal" at bounding box center [932, 242] width 55 height 15
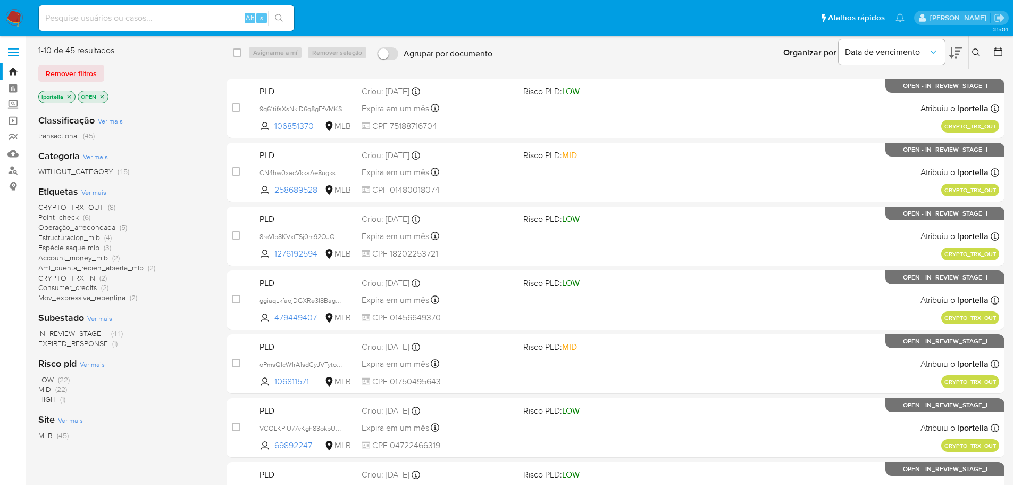
click at [202, 19] on input at bounding box center [166, 18] width 255 height 14
paste input "2258617951"
type input "2258617951"
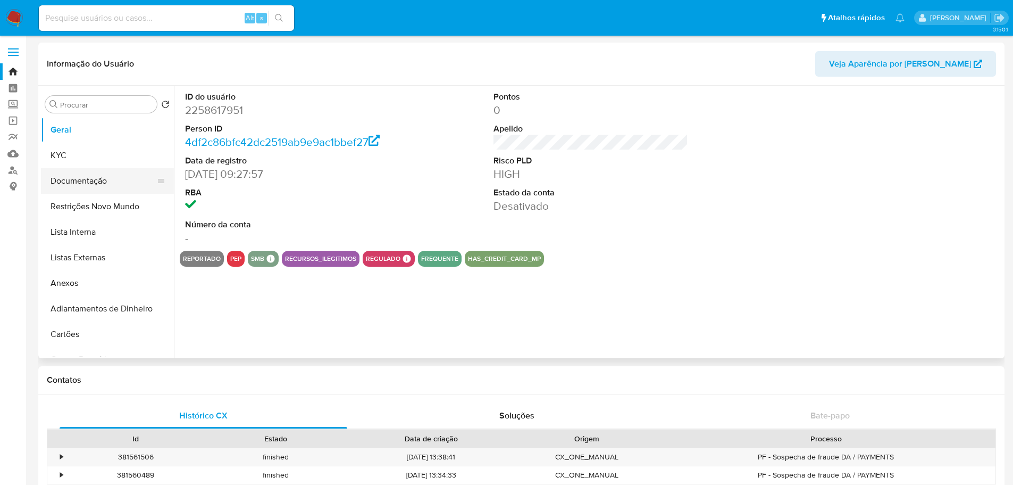
select select "10"
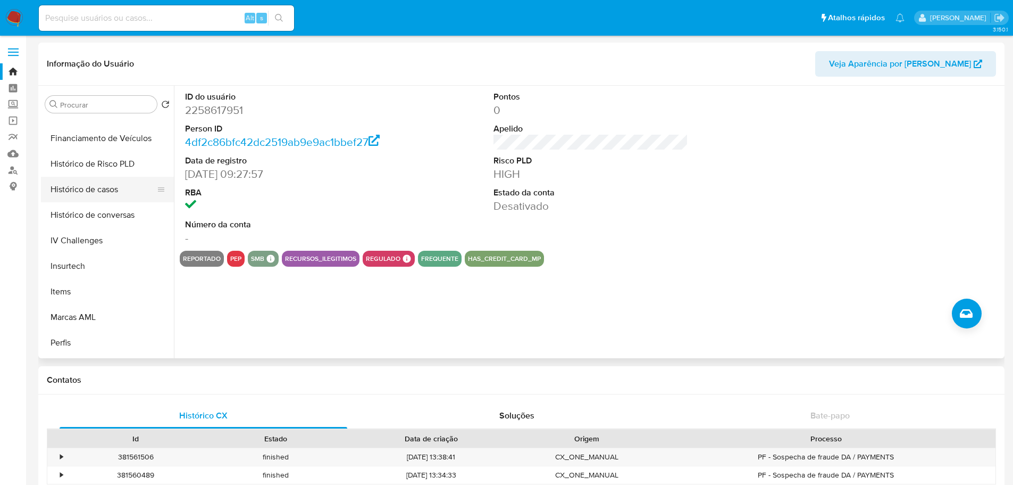
click at [87, 195] on button "Histórico de casos" at bounding box center [103, 190] width 124 height 26
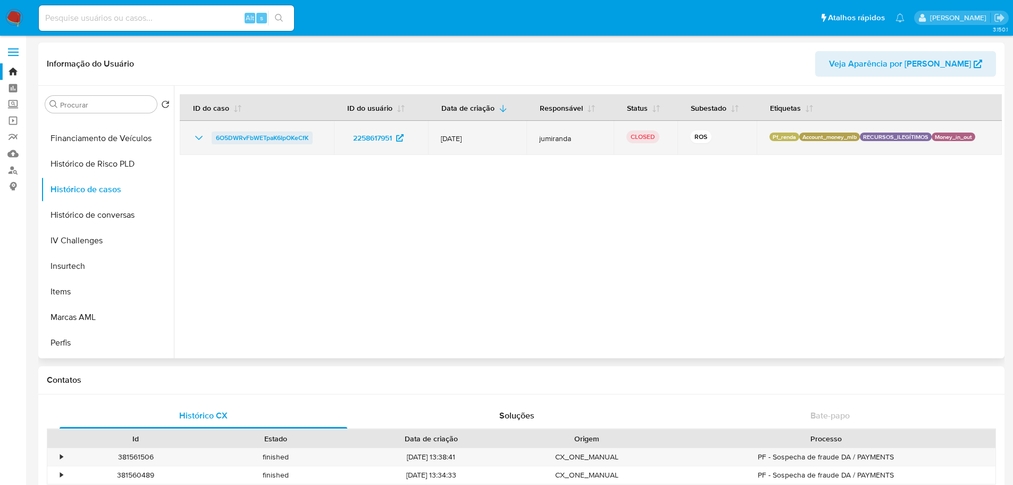
click at [233, 139] on span "6O5DWRvFbWETpaK6IpOKeCfK" at bounding box center [262, 137] width 93 height 13
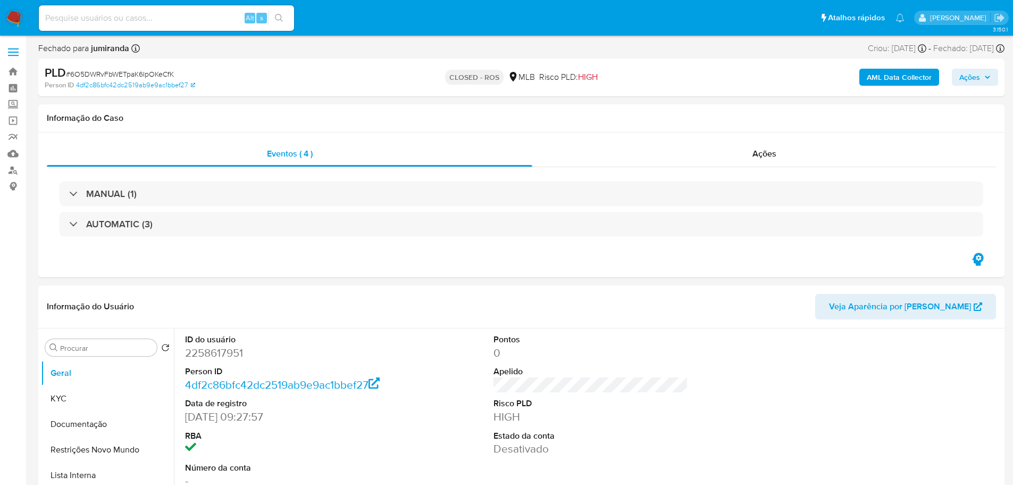
select select "10"
click at [796, 152] on div "Ações" at bounding box center [765, 154] width 464 height 26
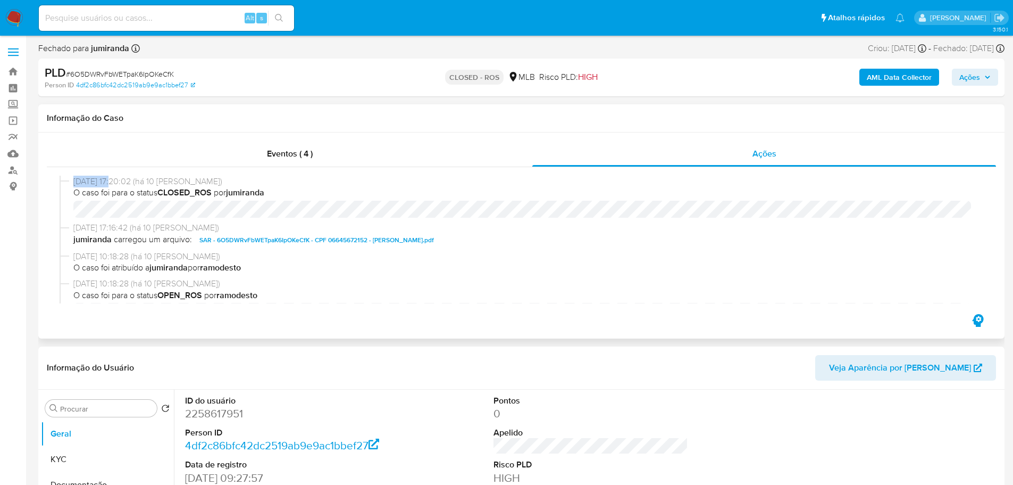
drag, startPoint x: 117, startPoint y: 182, endPoint x: 74, endPoint y: 183, distance: 42.6
click at [74, 183] on span "01/08/2025 17:20:02 (há 10 dias)" at bounding box center [526, 182] width 906 height 12
copy span "01/08/2025"
click at [167, 24] on div "Alt s" at bounding box center [166, 18] width 255 height 26
click at [165, 23] on input at bounding box center [166, 18] width 255 height 14
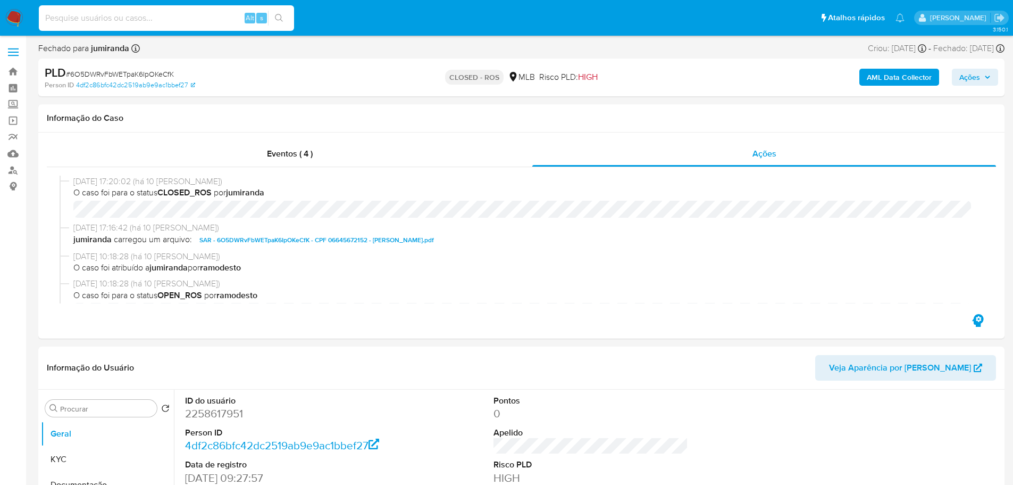
paste input "1912766963"
type input "1912766963"
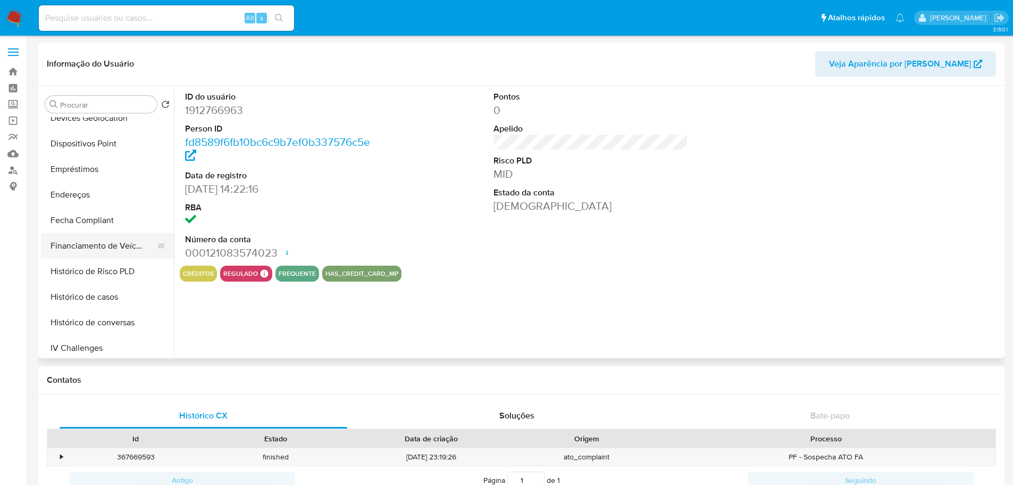
select select "10"
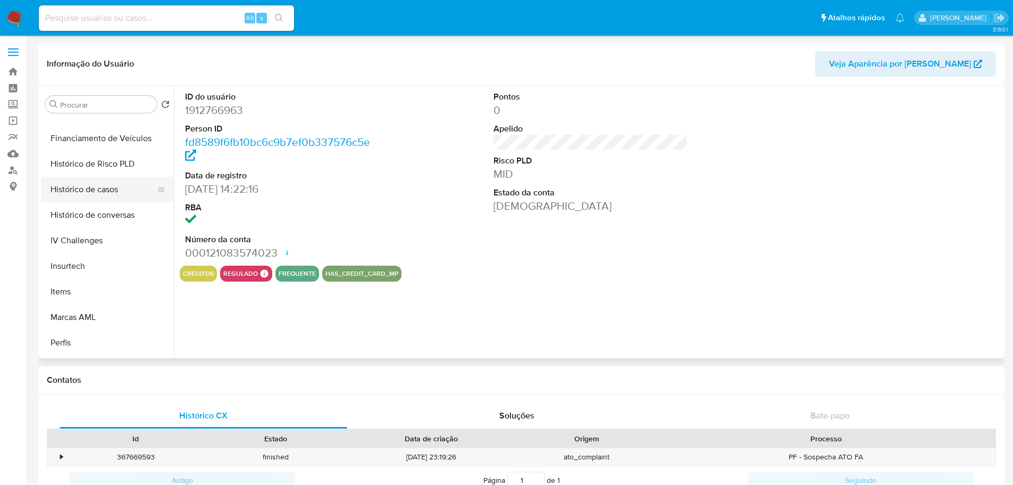
click at [98, 198] on button "Histórico de casos" at bounding box center [103, 190] width 124 height 26
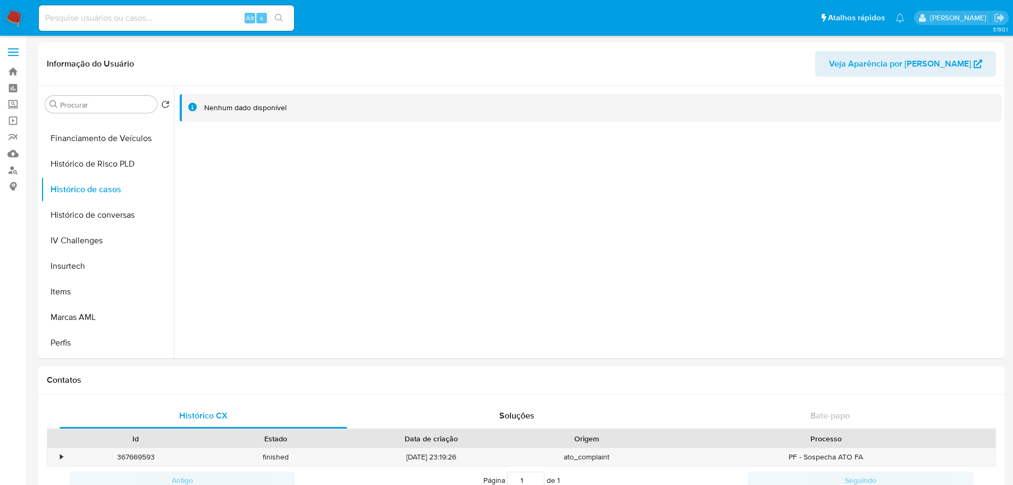
click at [170, 9] on div "Alt s" at bounding box center [166, 18] width 255 height 26
click at [183, 23] on input at bounding box center [166, 18] width 255 height 14
paste input "2332906524"
type input "2332906524"
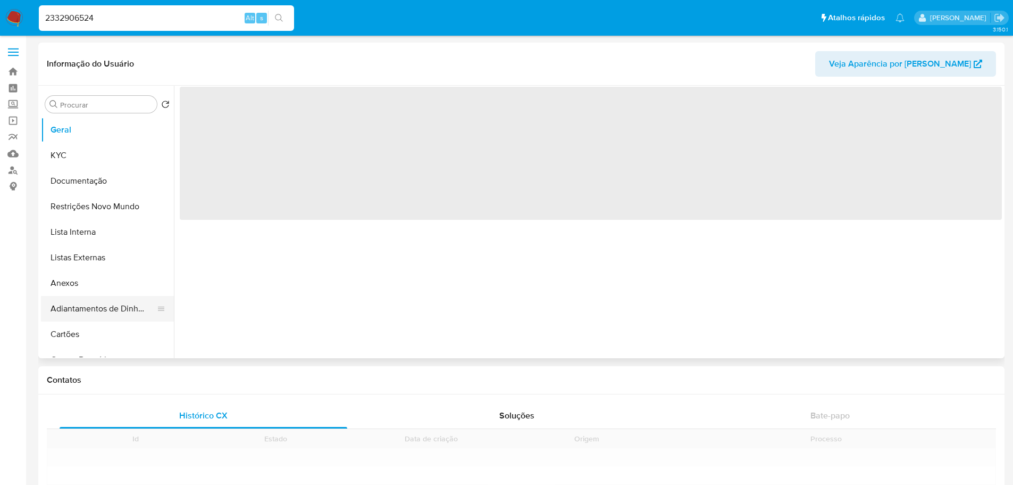
select select "10"
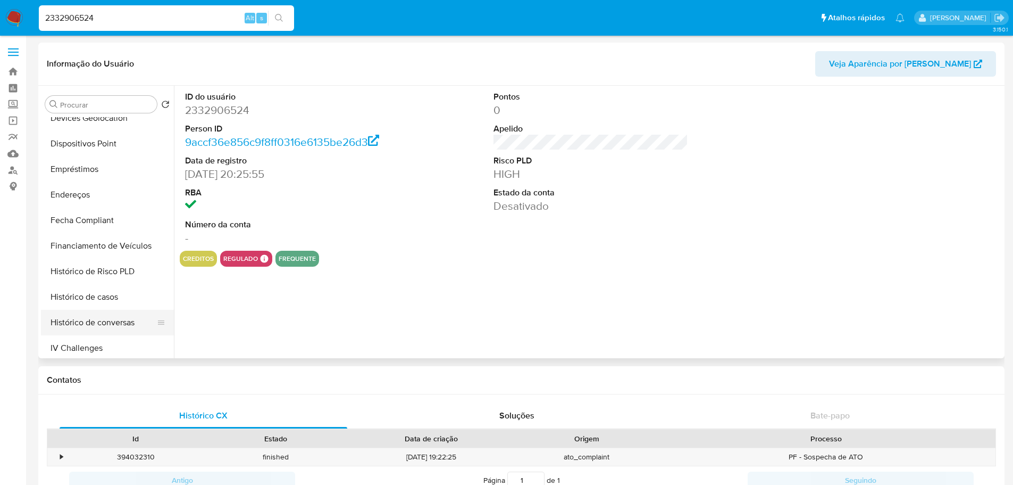
scroll to position [372, 0]
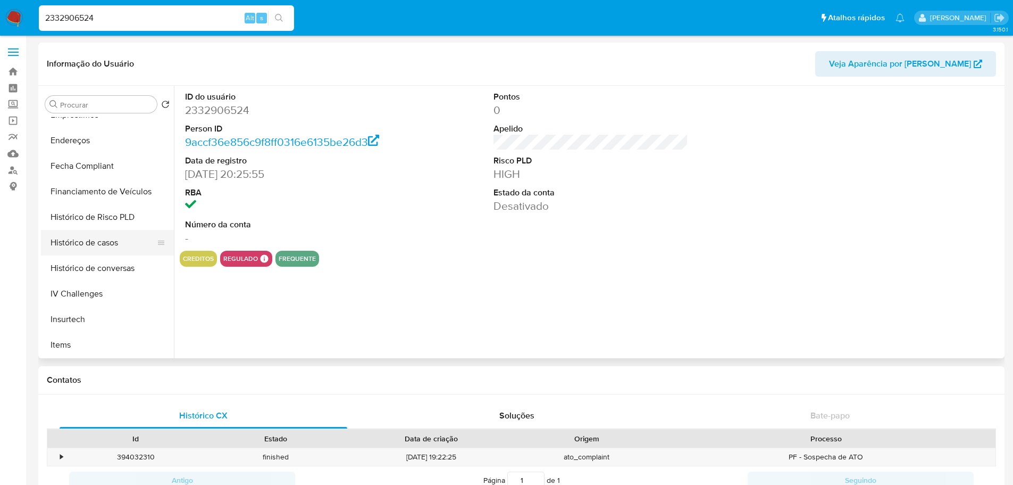
click at [116, 238] on button "Histórico de casos" at bounding box center [103, 243] width 124 height 26
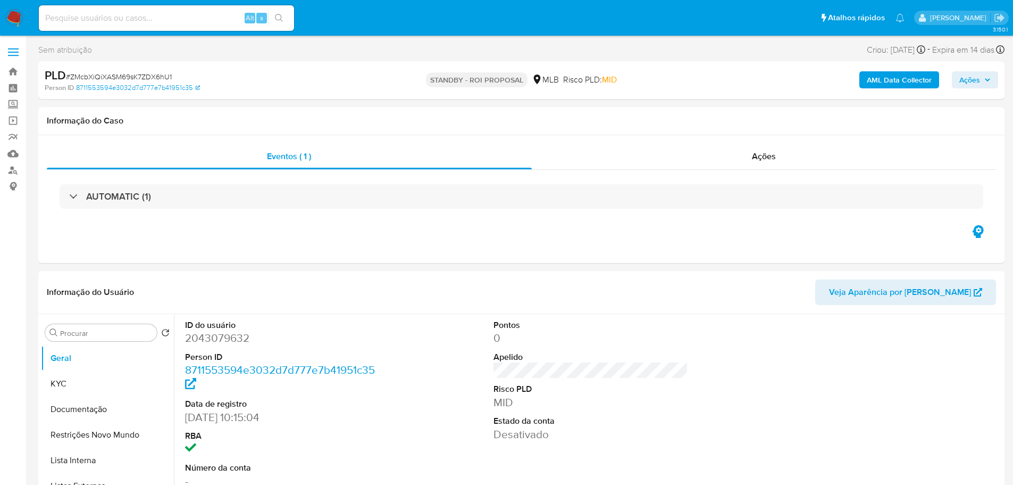
click at [109, 77] on span "# ZMcbXiQiXASM69sK7ZDX6hU1" at bounding box center [119, 76] width 106 height 11
select select "10"
click at [109, 77] on span "# ZMcbXiQiXASM69sK7ZDX6hU1" at bounding box center [119, 76] width 106 height 11
click at [18, 16] on img at bounding box center [14, 18] width 18 height 18
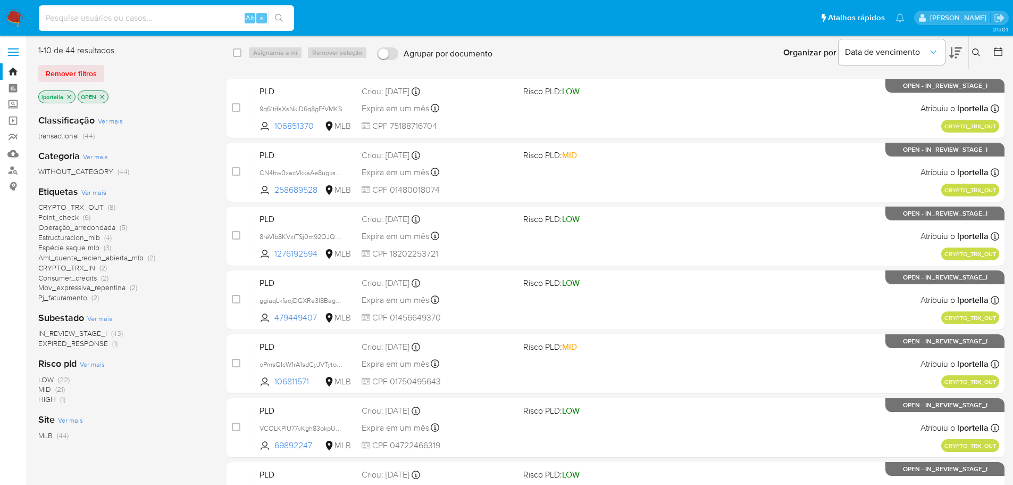
click at [92, 18] on input at bounding box center [166, 18] width 255 height 14
paste input "172362233"
type input "172362233"
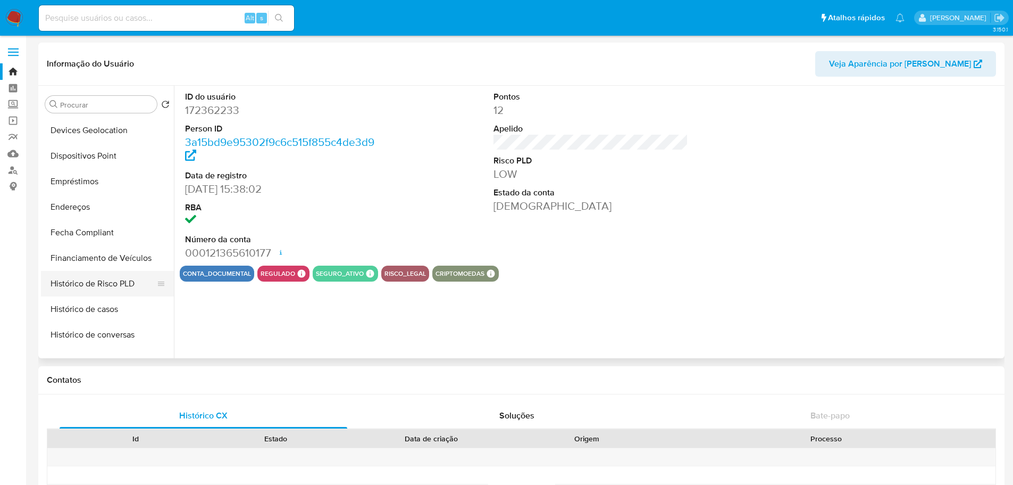
scroll to position [319, 0]
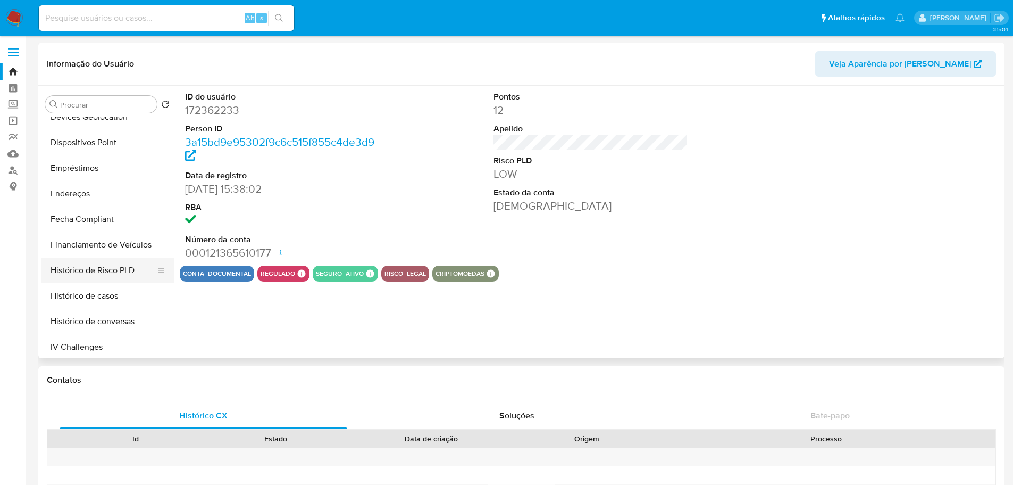
select select "10"
click at [102, 293] on button "Histórico de casos" at bounding box center [103, 296] width 124 height 26
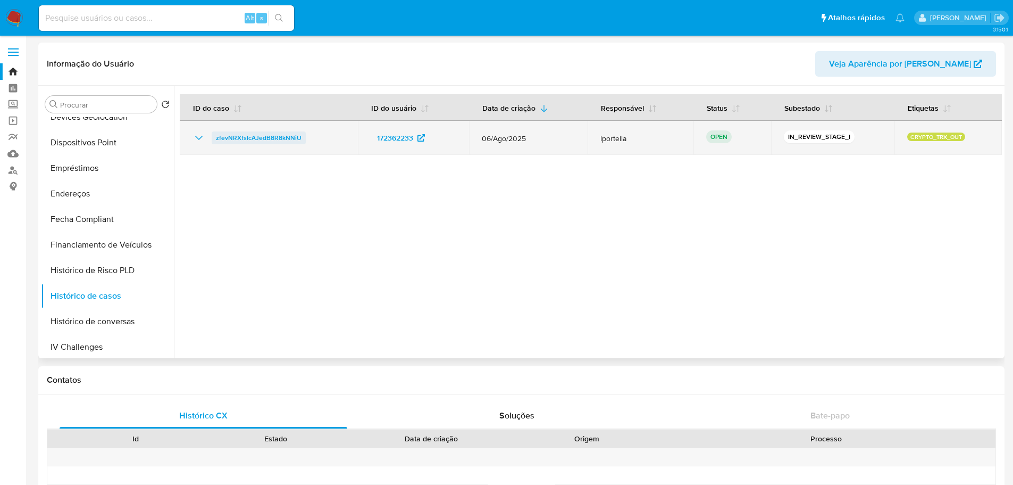
click at [287, 139] on span "zfevNRXfslcAJedB8R8kNNiU" at bounding box center [259, 137] width 86 height 13
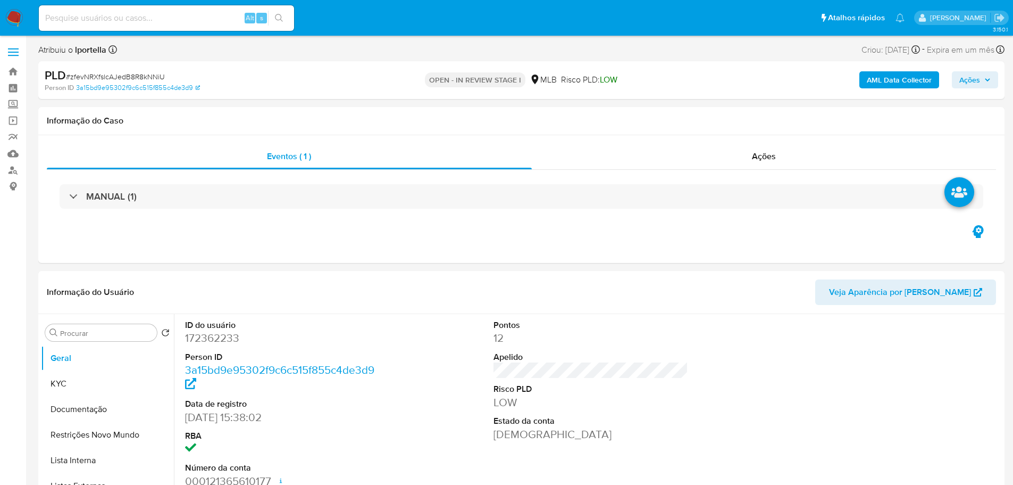
select select "10"
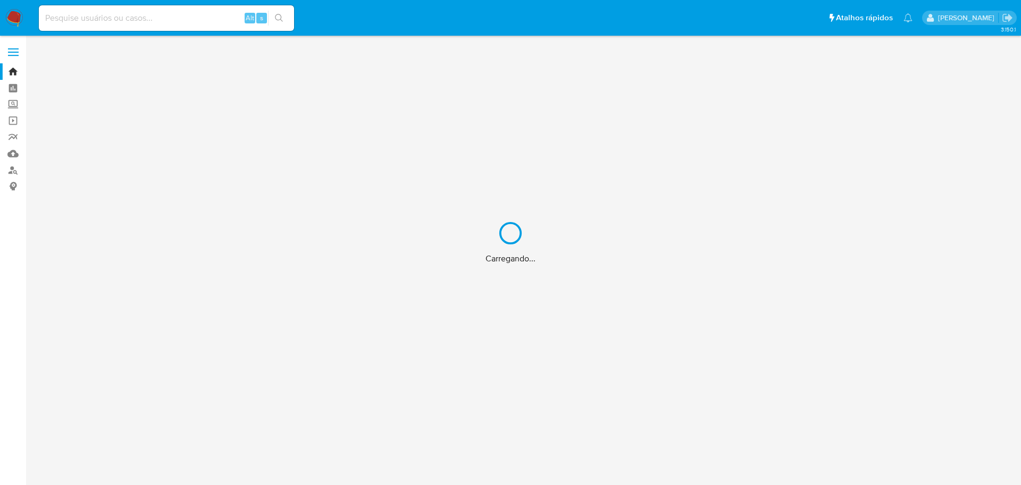
click at [85, 15] on div "Carregando..." at bounding box center [510, 242] width 1021 height 485
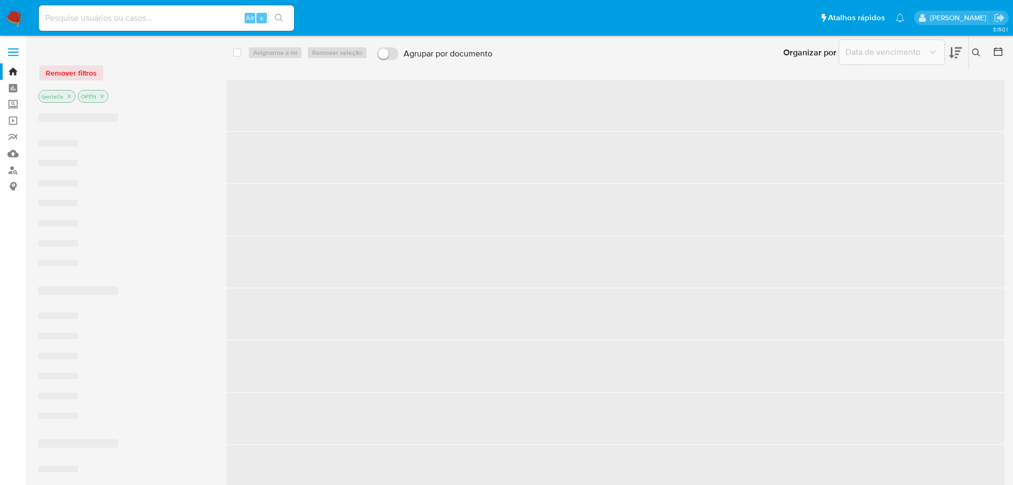
click at [85, 18] on input at bounding box center [166, 18] width 255 height 14
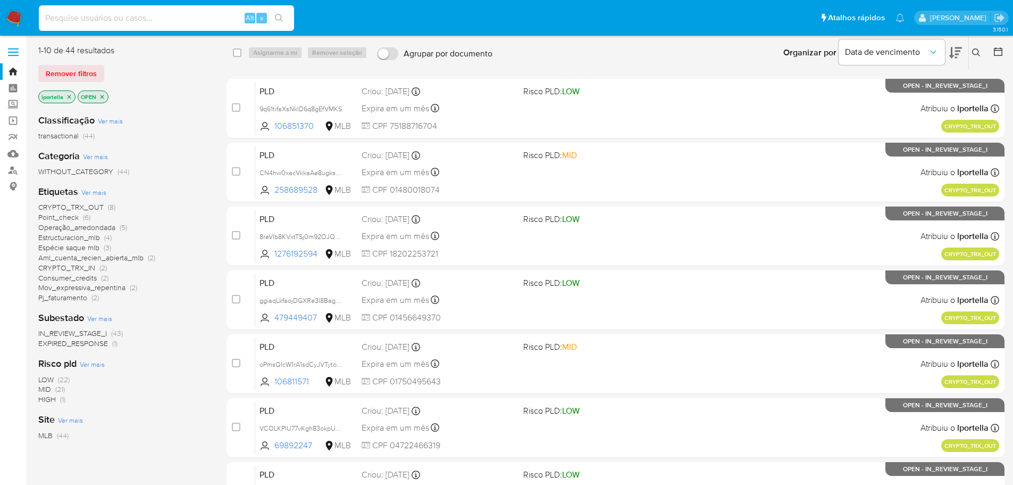
paste input "479449407"
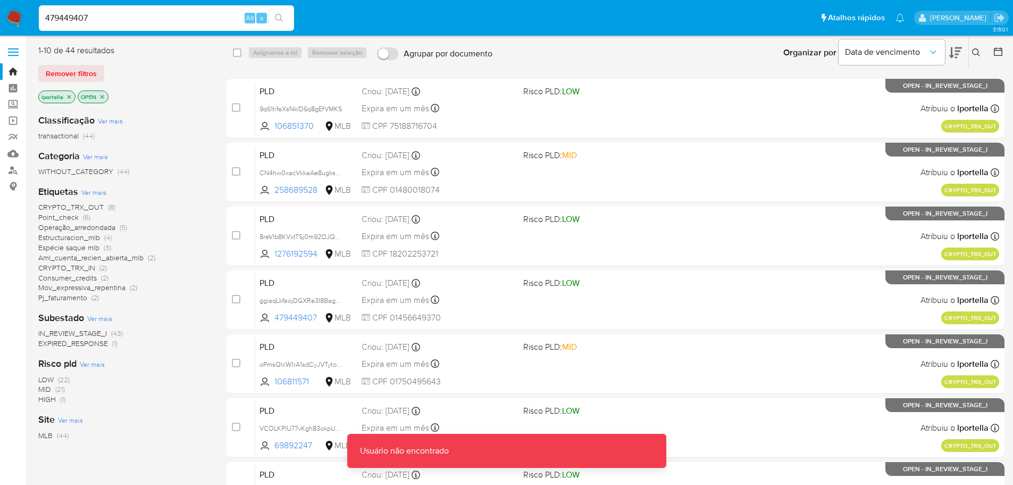
click at [134, 26] on div "479449407 Alt s" at bounding box center [166, 18] width 255 height 26
click at [127, 20] on input "479449407" at bounding box center [166, 18] width 255 height 14
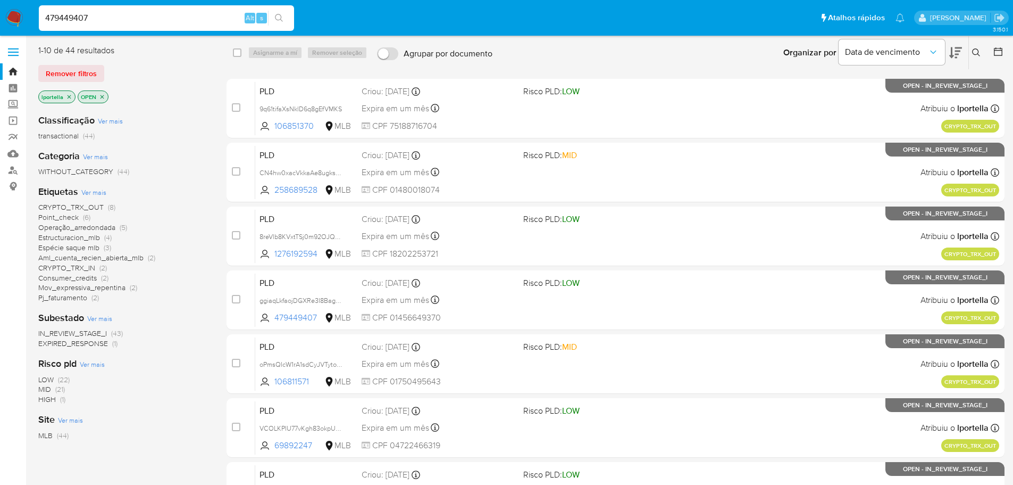
type input "479449407"
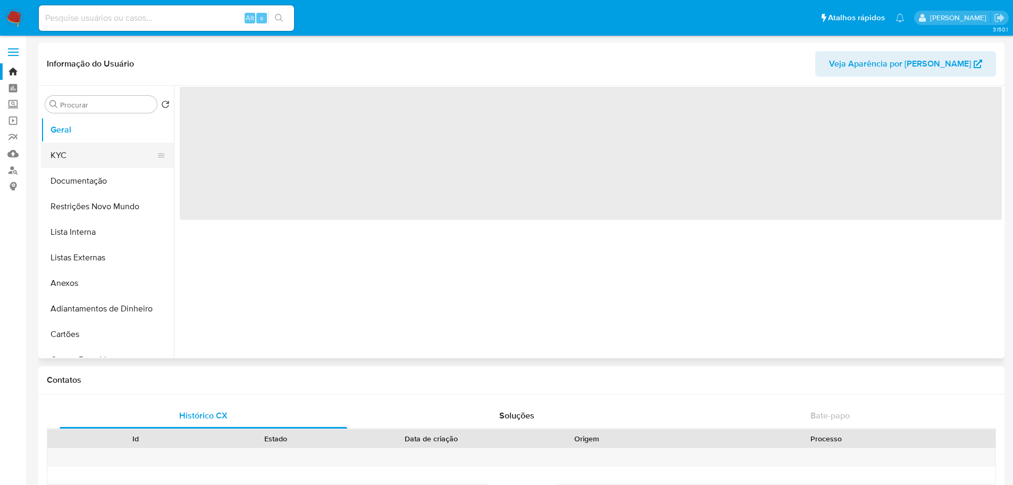
click at [74, 165] on button "KYC" at bounding box center [103, 156] width 124 height 26
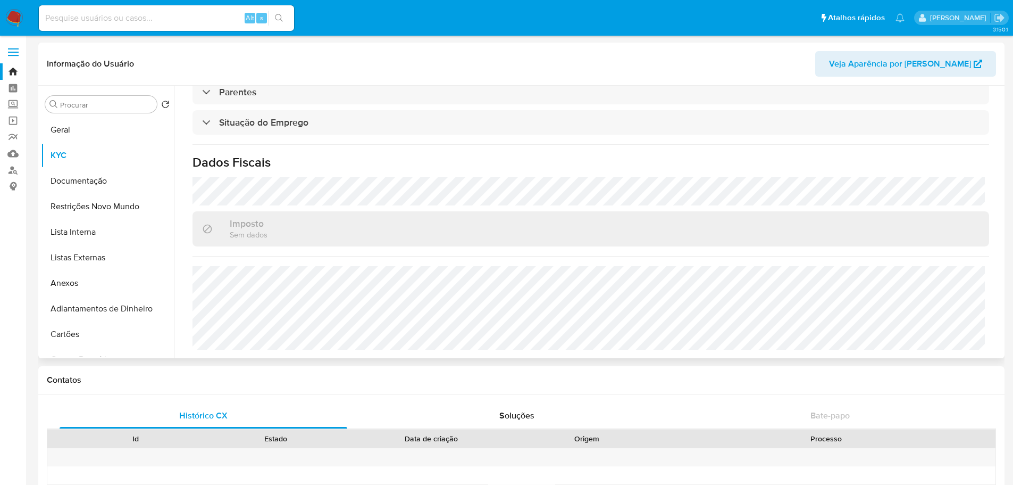
select select "10"
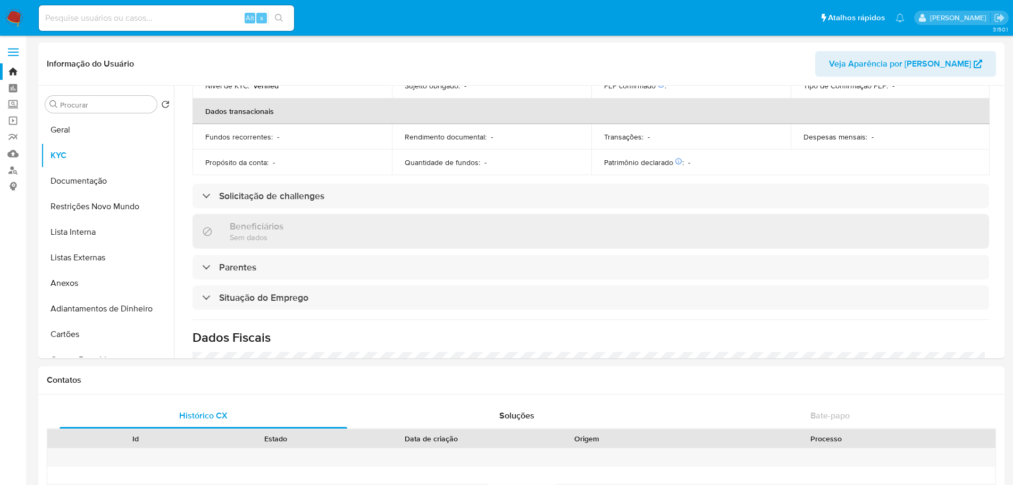
scroll to position [443, 0]
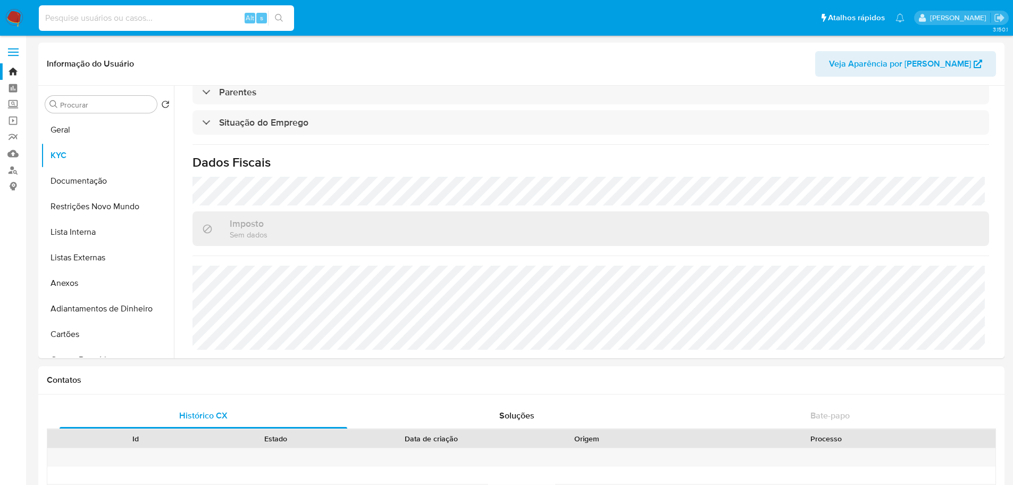
click at [92, 21] on input at bounding box center [166, 18] width 255 height 14
paste input "106811571"
type input "106811571"
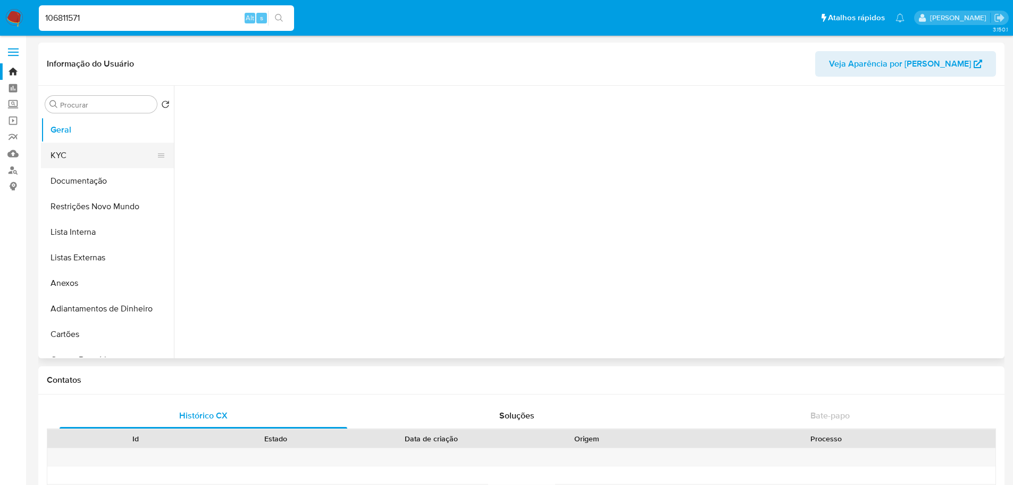
click at [106, 157] on button "KYC" at bounding box center [103, 156] width 124 height 26
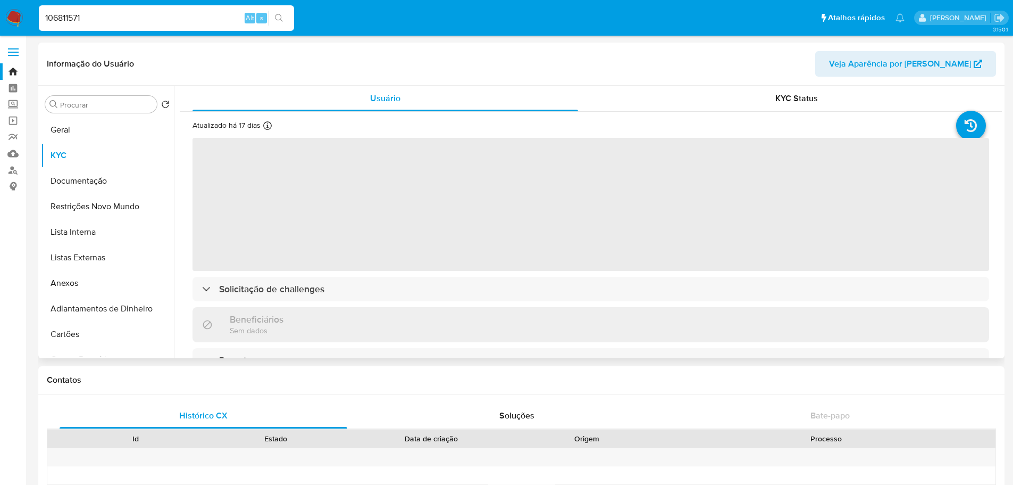
select select "10"
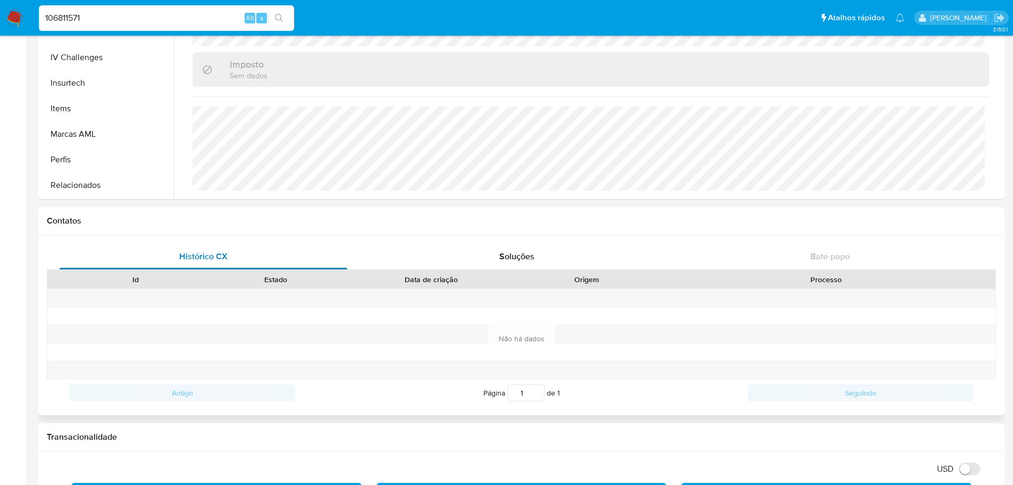
scroll to position [160, 0]
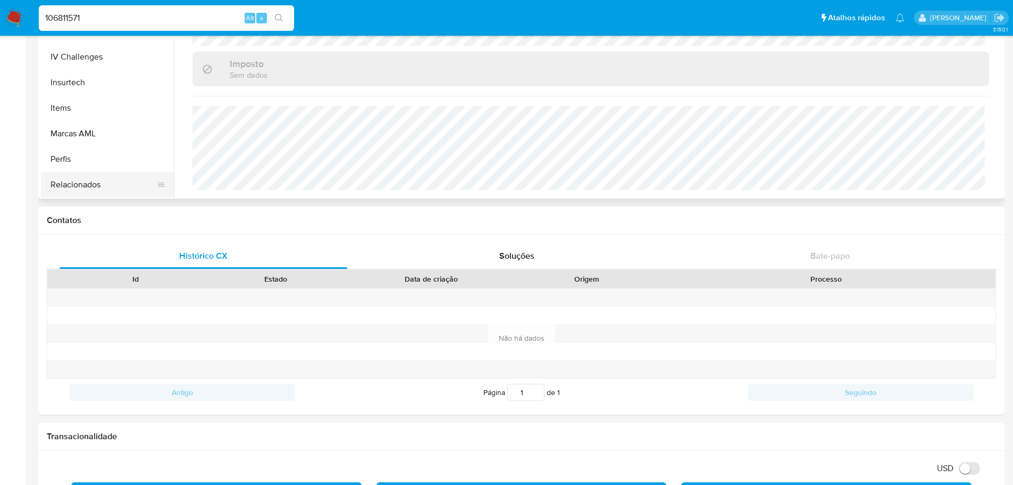
click at [86, 189] on button "Relacionados" at bounding box center [103, 185] width 124 height 26
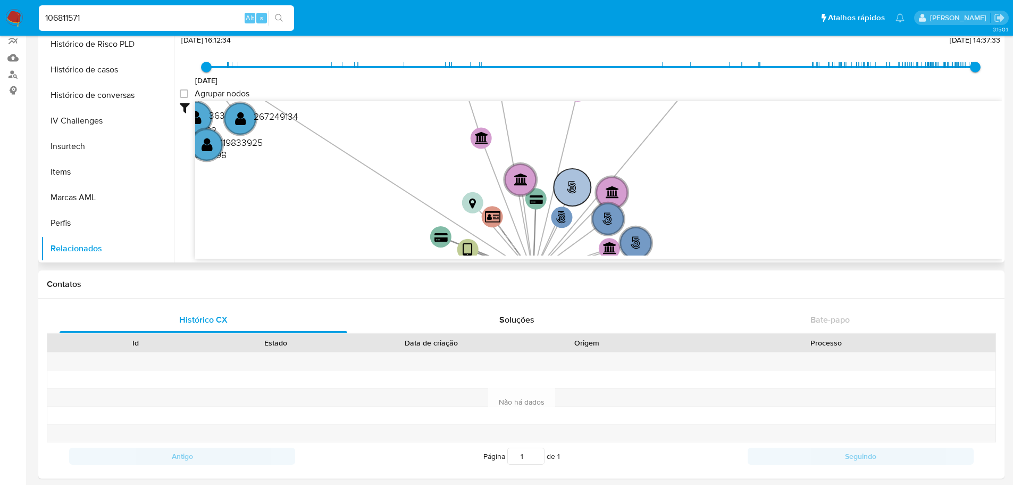
scroll to position [0, 0]
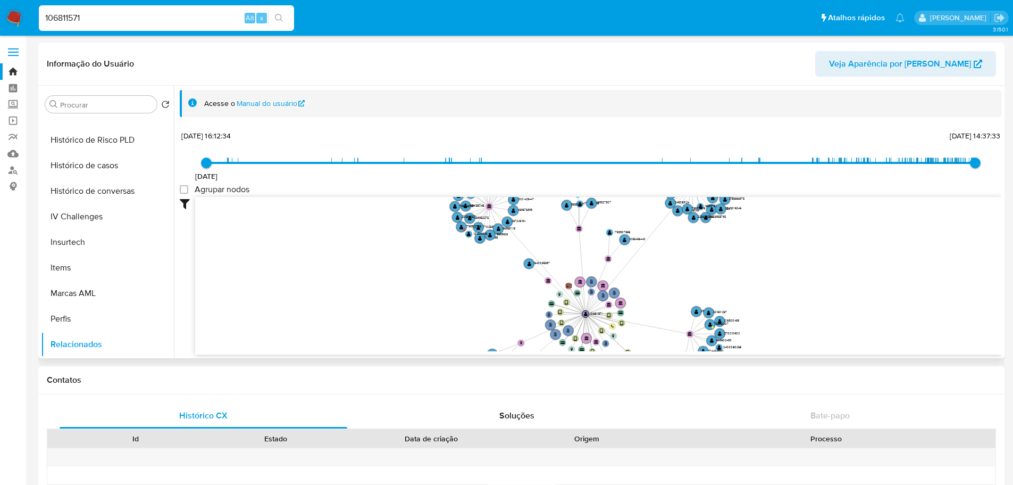
click at [696, 268] on icon "phone-3fdc797d3a59b4b0274c070ab9b1c555  user-106811571  106811571 person-fcec…" at bounding box center [598, 274] width 807 height 154
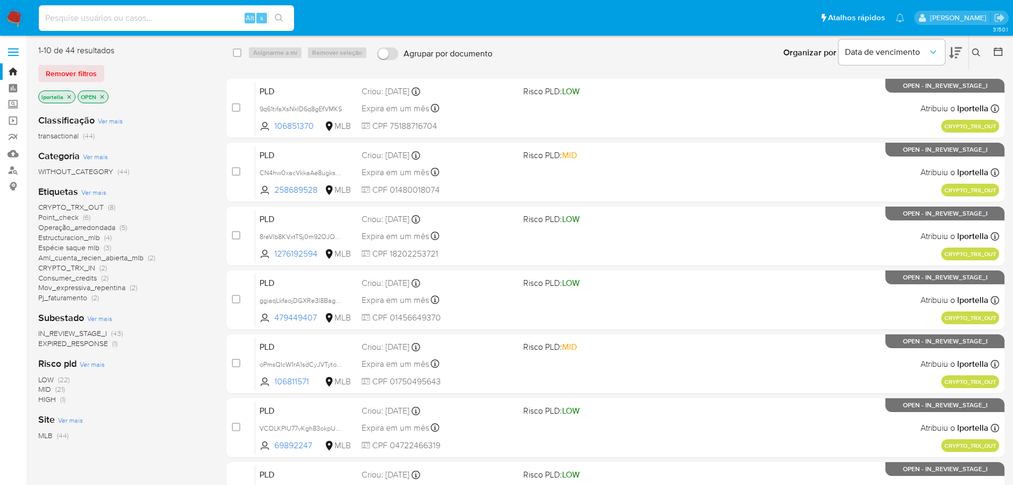
click at [106, 11] on input at bounding box center [166, 18] width 255 height 14
paste input "69892247"
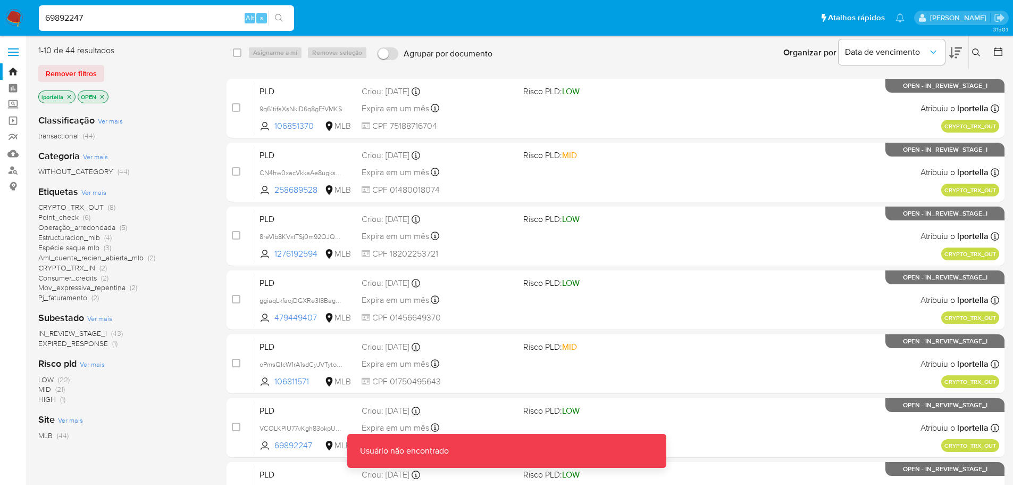
click at [106, 18] on input "69892247" at bounding box center [166, 18] width 255 height 14
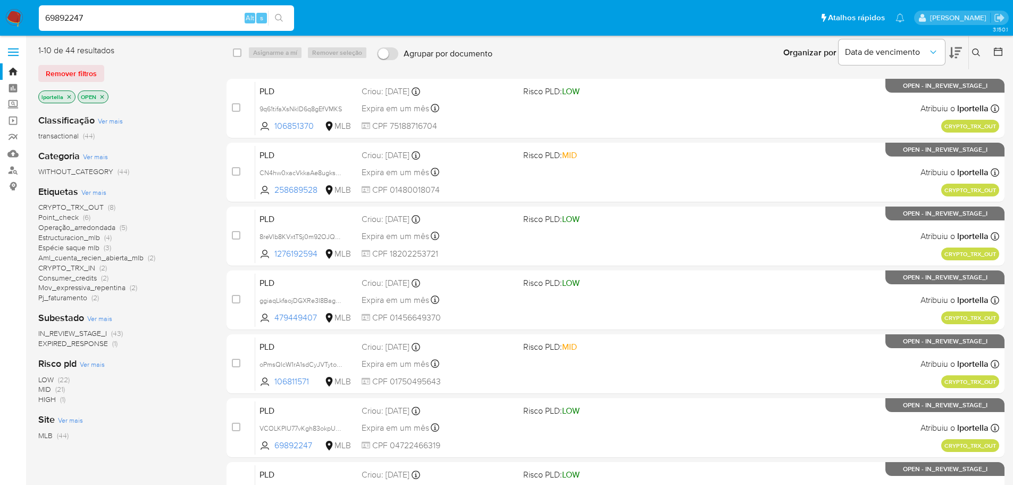
type input "69892247"
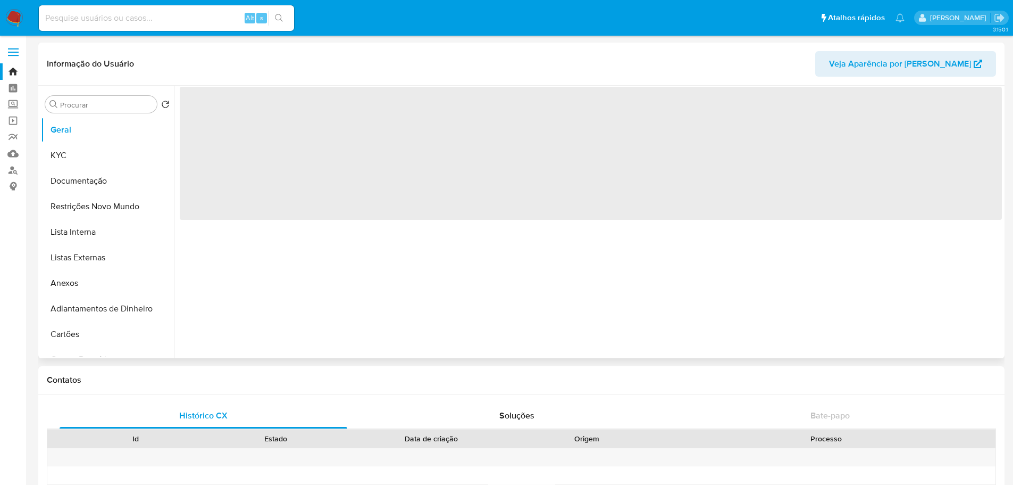
scroll to position [450, 0]
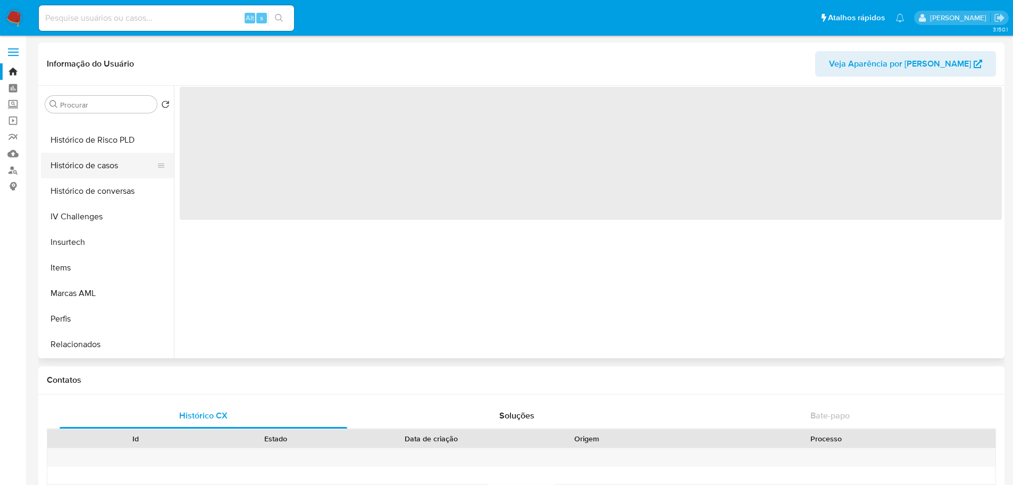
click at [99, 171] on button "Histórico de casos" at bounding box center [103, 166] width 124 height 26
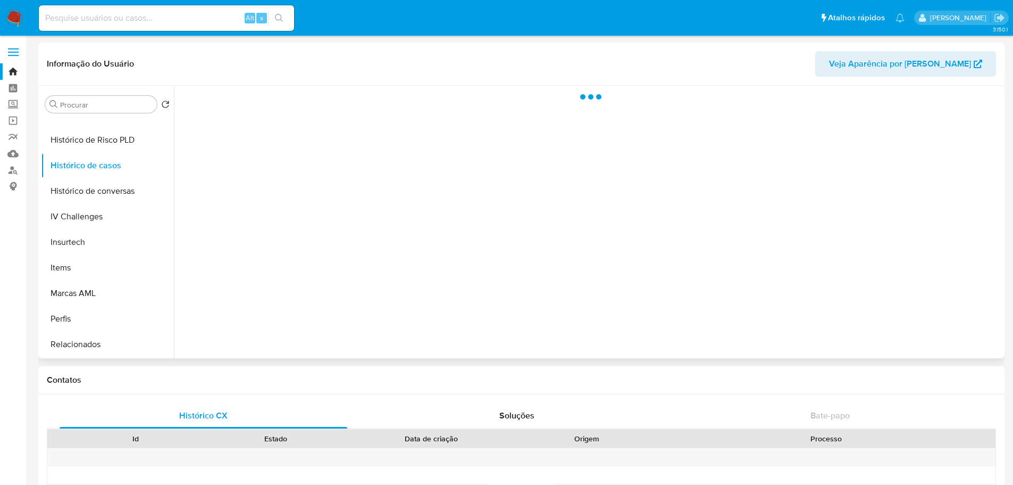
select select "10"
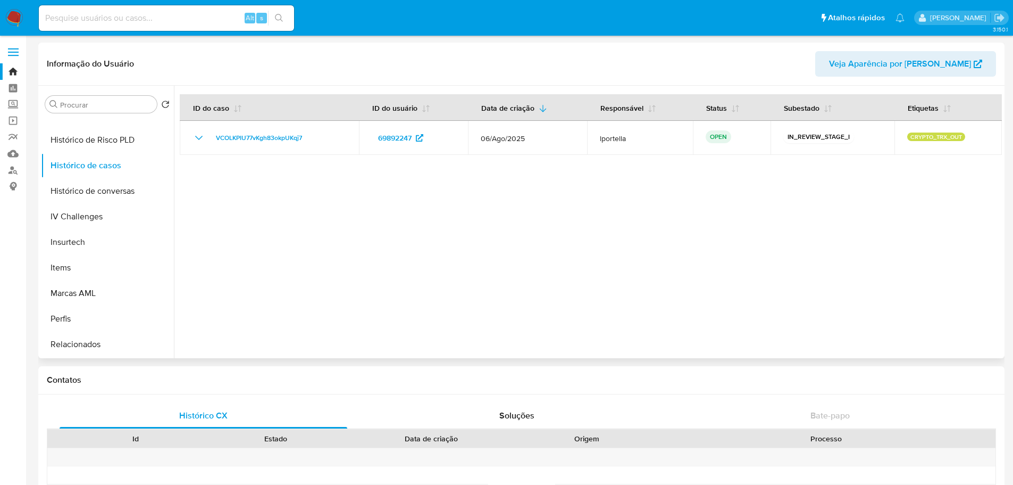
drag, startPoint x: 350, startPoint y: 169, endPoint x: 332, endPoint y: 156, distance: 21.4
click at [350, 169] on div at bounding box center [588, 222] width 828 height 272
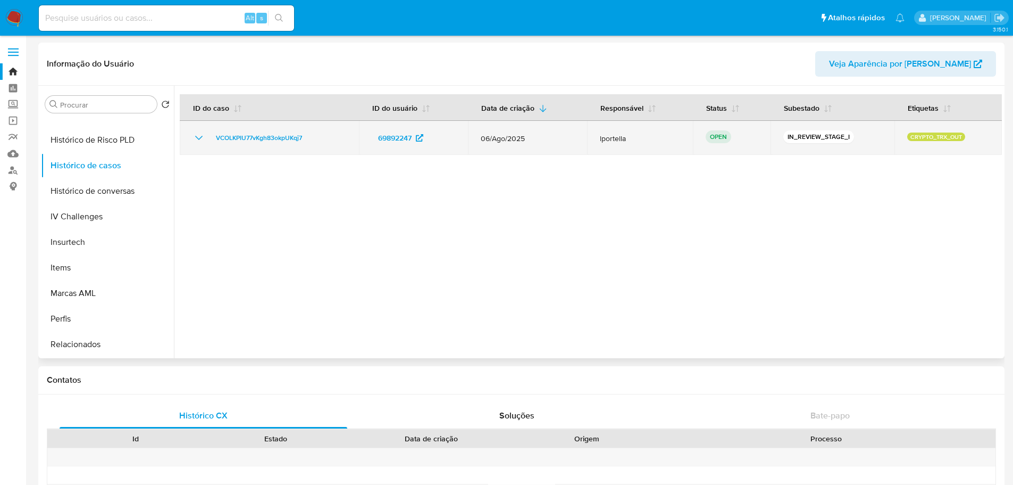
drag, startPoint x: 316, startPoint y: 138, endPoint x: 211, endPoint y: 136, distance: 104.8
click at [211, 136] on div "VCOLKPIU77vKgh83okpUKqj7" at bounding box center [270, 137] width 154 height 13
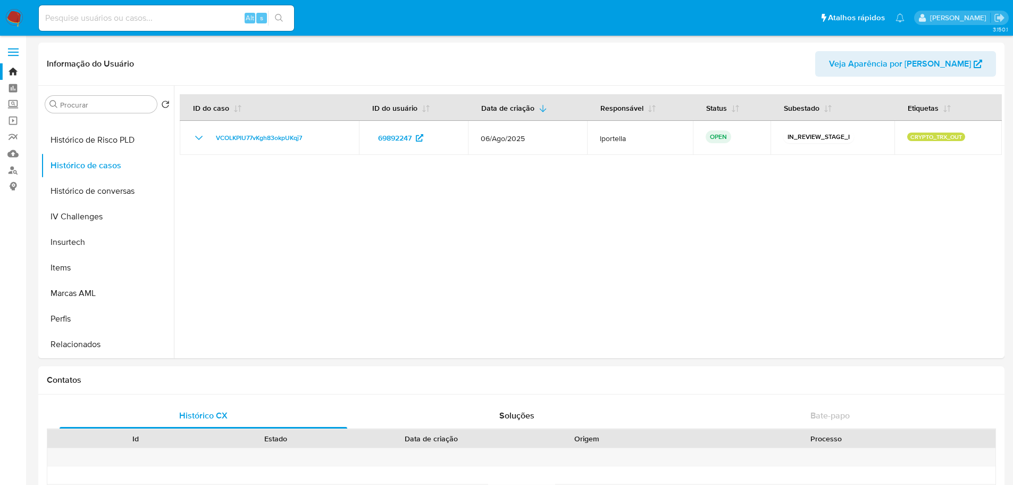
click at [96, 21] on input at bounding box center [166, 18] width 255 height 14
paste input "106811571"
type input "106811571"
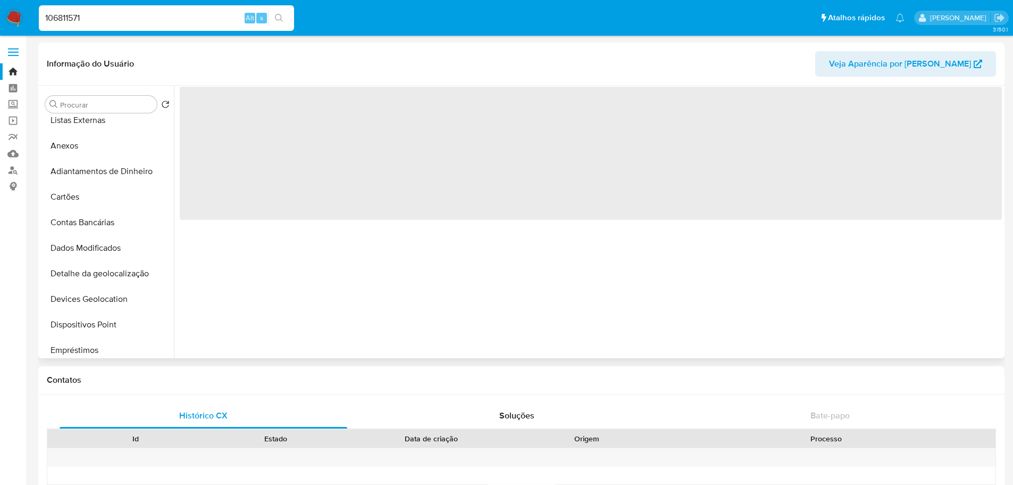
scroll to position [372, 0]
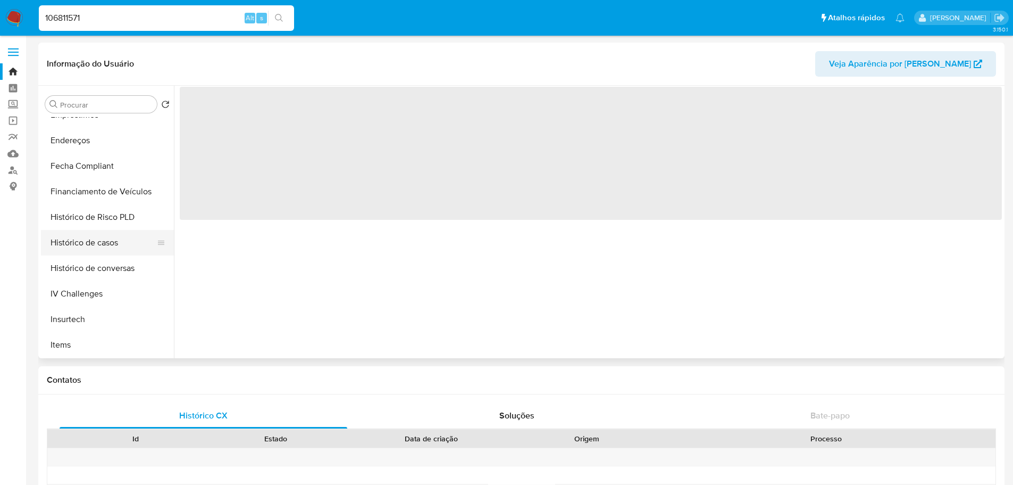
click at [103, 247] on button "Histórico de casos" at bounding box center [103, 243] width 124 height 26
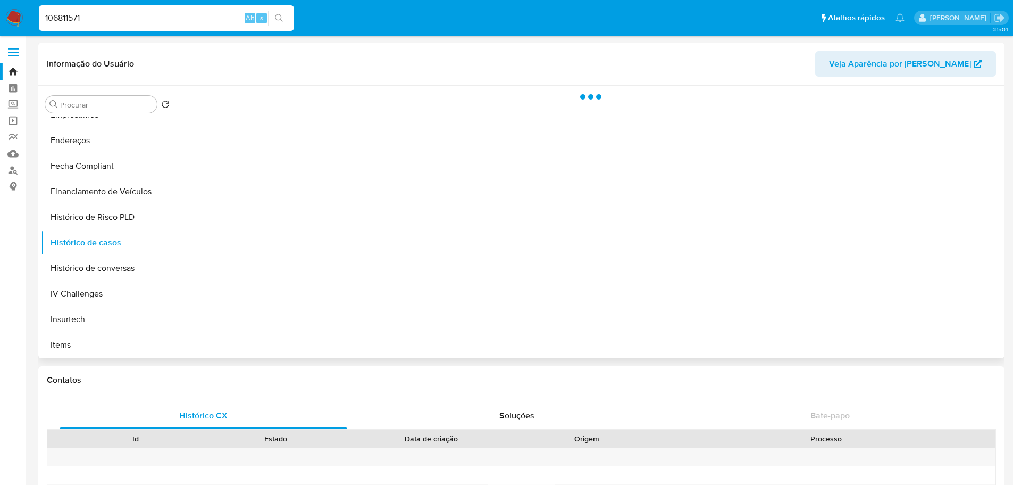
select select "10"
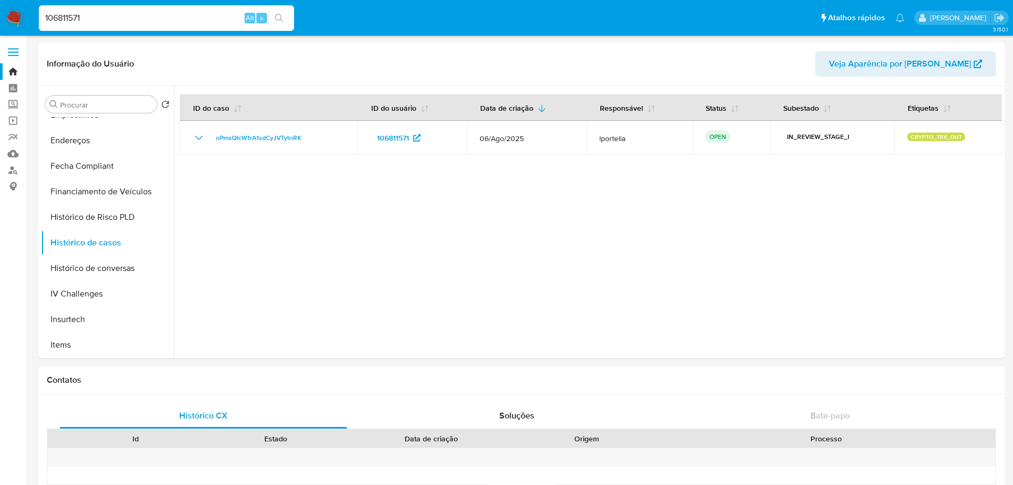
click at [117, 16] on input "106811571" at bounding box center [166, 18] width 255 height 14
paste input "479449407"
type input "479449407"
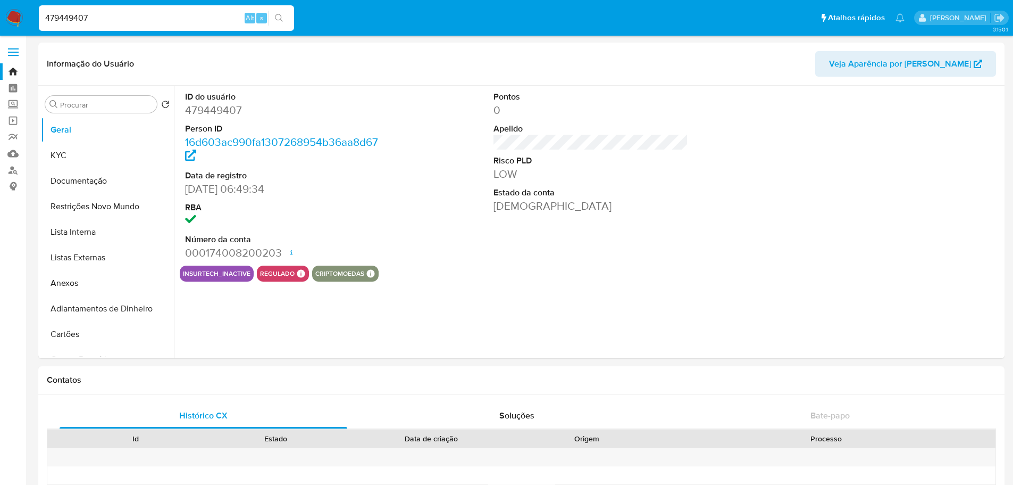
select select "10"
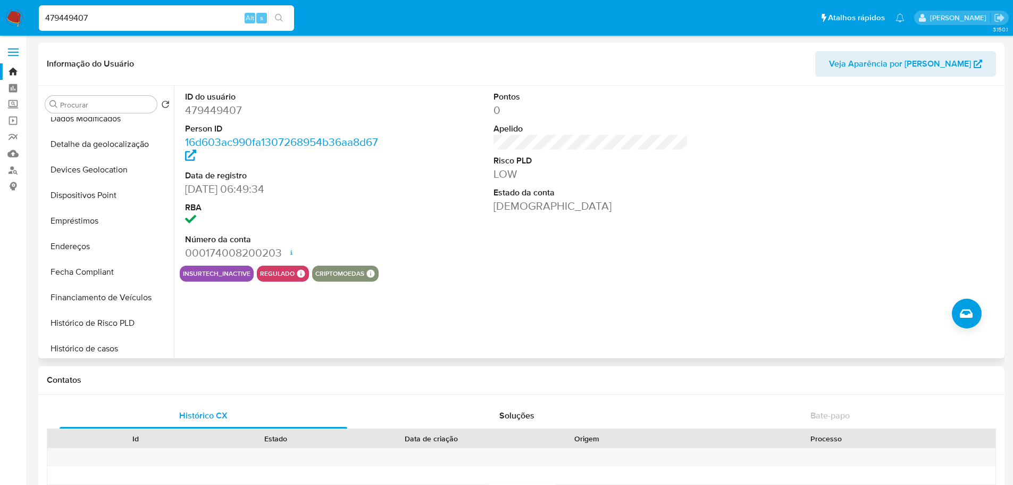
scroll to position [426, 0]
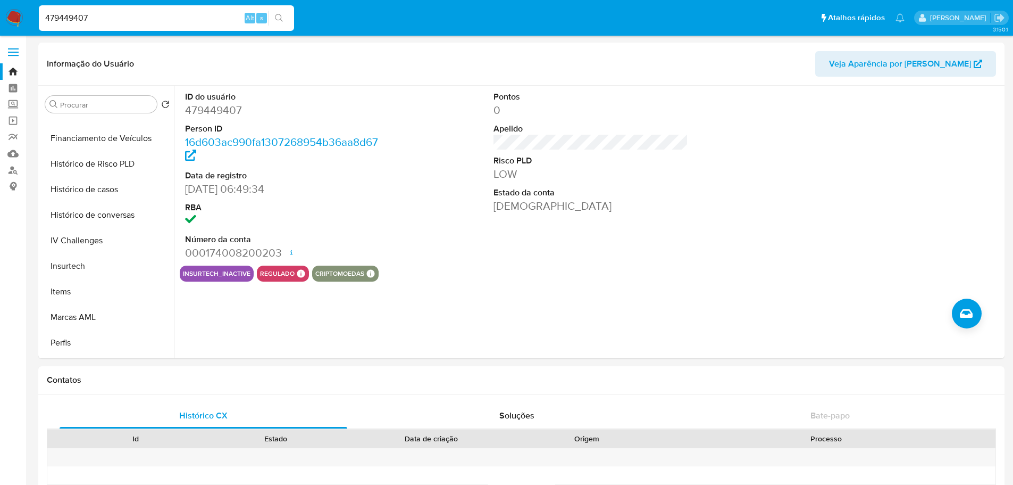
click at [123, 20] on input "479449407" at bounding box center [166, 18] width 255 height 14
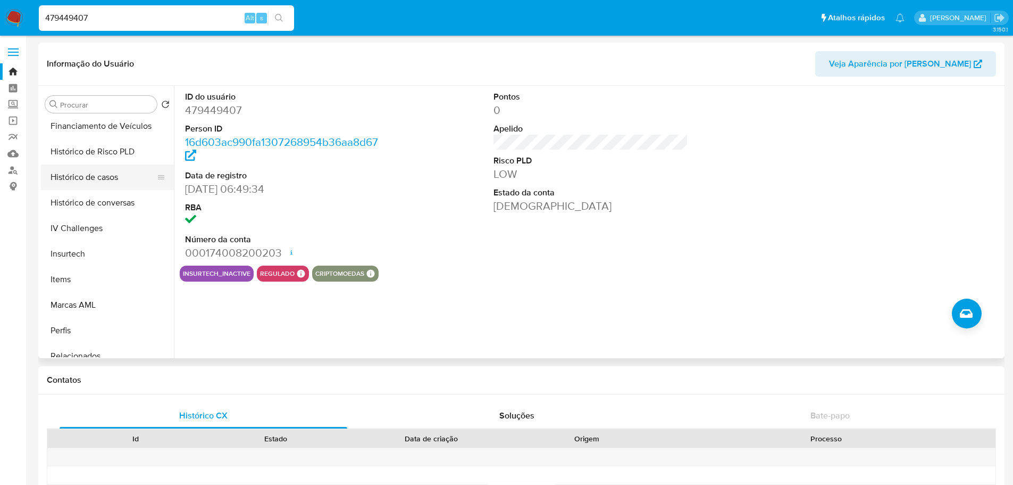
scroll to position [450, 0]
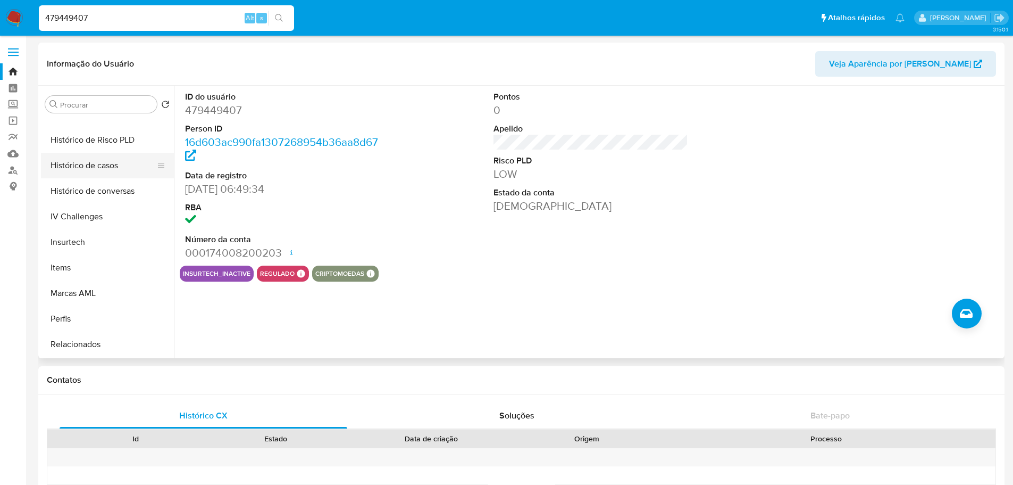
click at [111, 166] on button "Histórico de casos" at bounding box center [103, 166] width 124 height 26
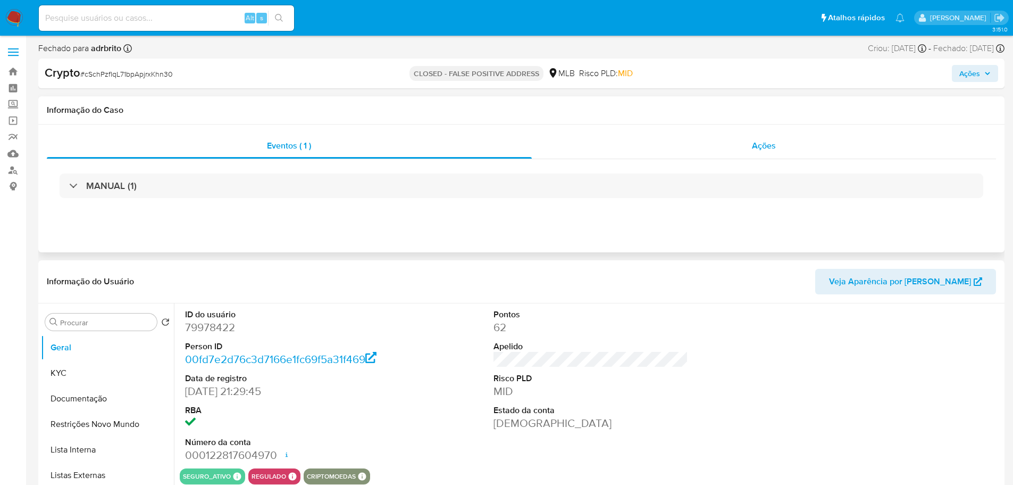
click at [680, 153] on div "Ações" at bounding box center [764, 146] width 465 height 26
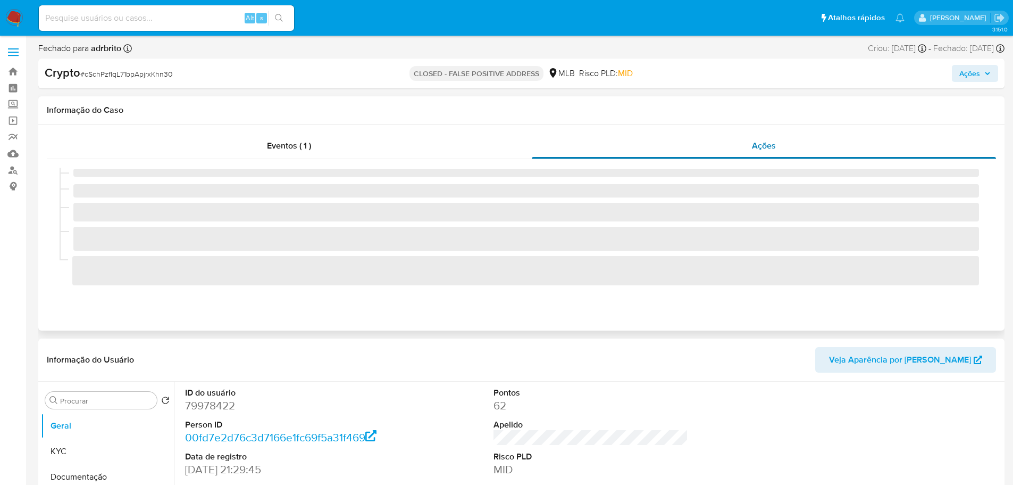
select select "10"
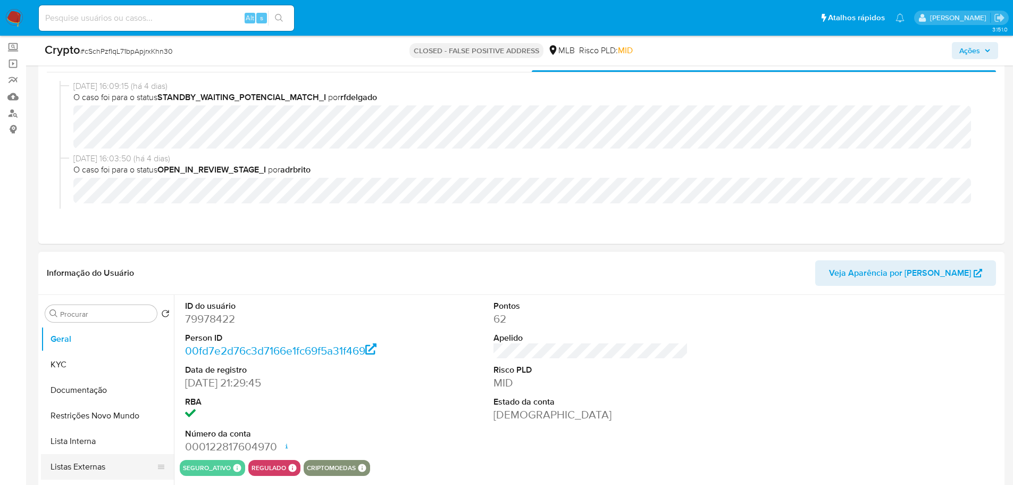
scroll to position [160, 0]
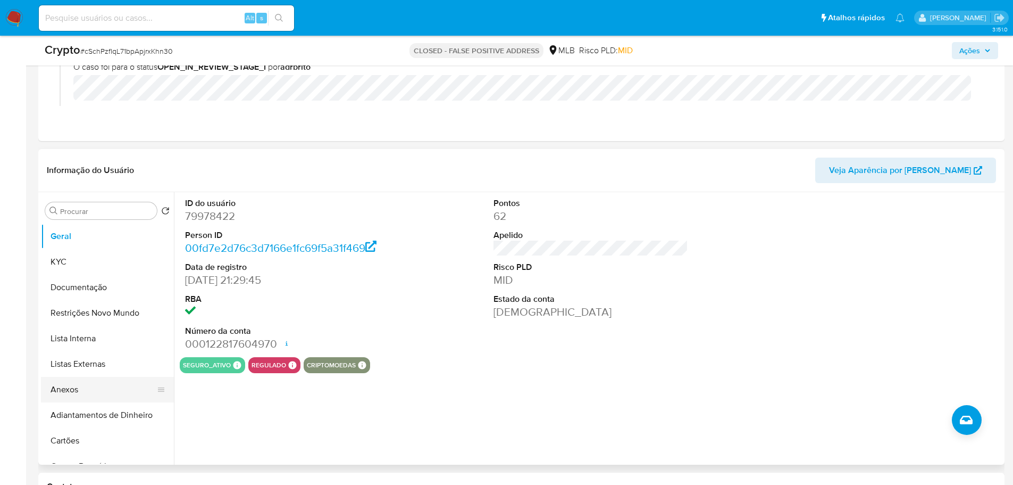
click at [101, 335] on button "Anexos" at bounding box center [103, 390] width 124 height 26
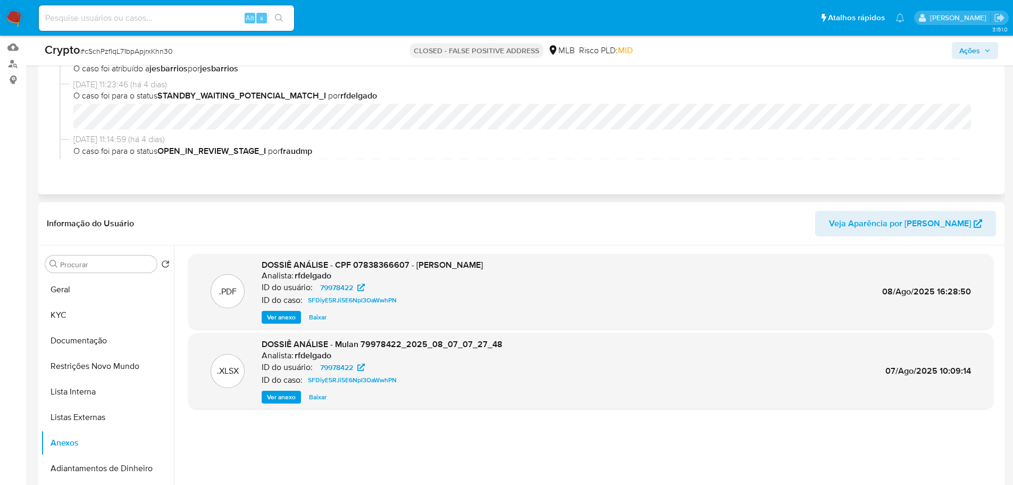
scroll to position [670, 0]
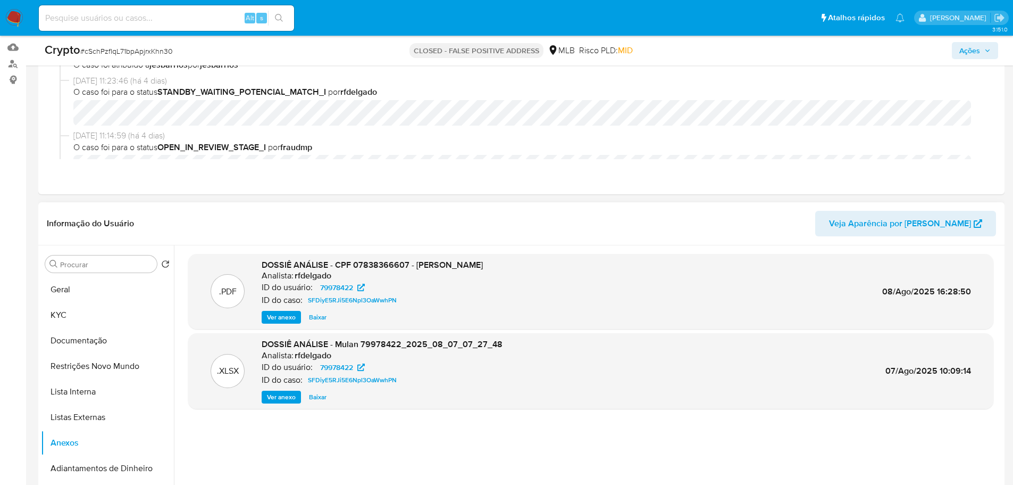
click at [276, 335] on span "Ver anexo" at bounding box center [281, 397] width 29 height 11
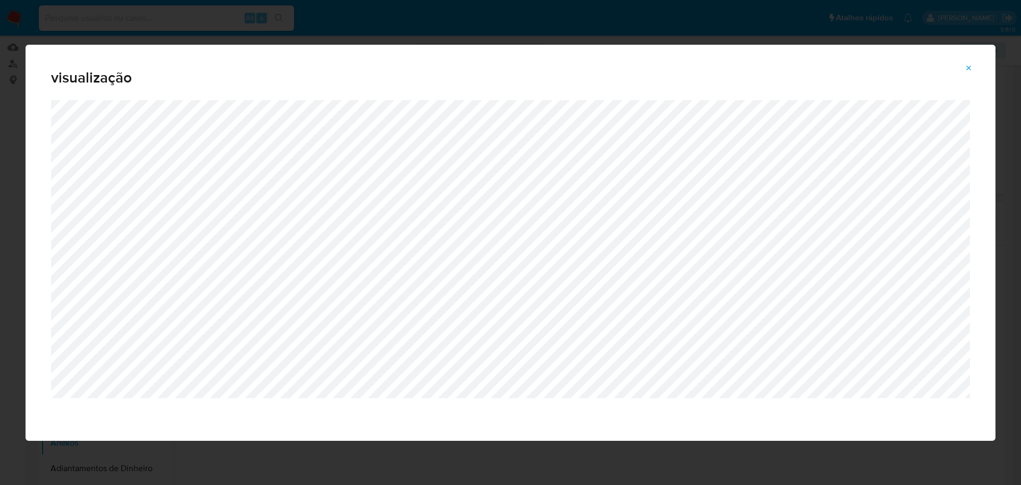
click at [680, 68] on icon "Attachment preview" at bounding box center [969, 68] width 9 height 9
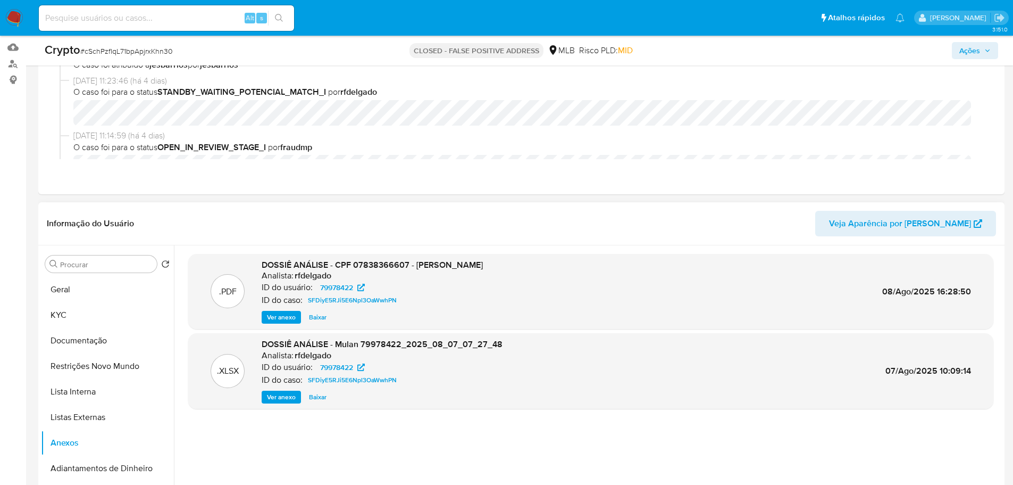
click at [276, 320] on span "Ver anexo" at bounding box center [281, 317] width 29 height 11
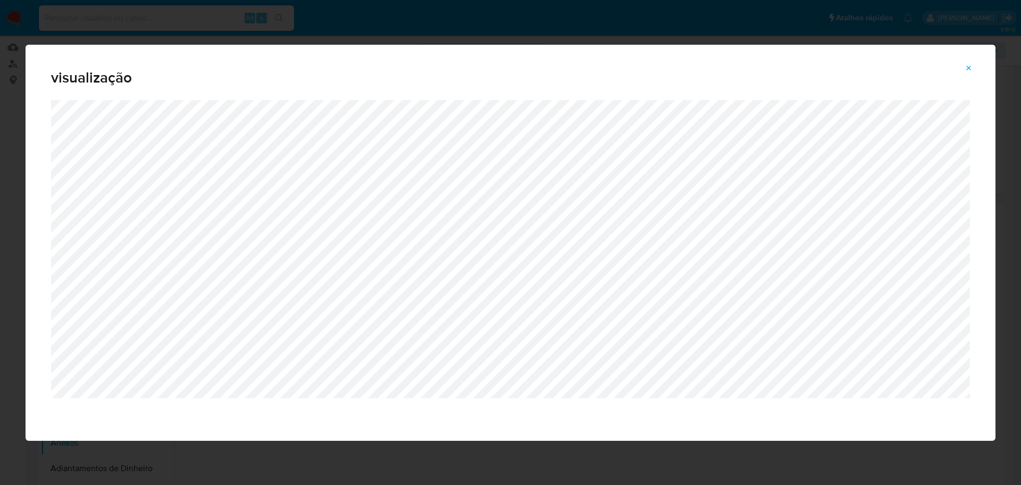
click at [680, 67] on button "Attachment preview" at bounding box center [969, 68] width 23 height 17
